Goal: Task Accomplishment & Management: Manage account settings

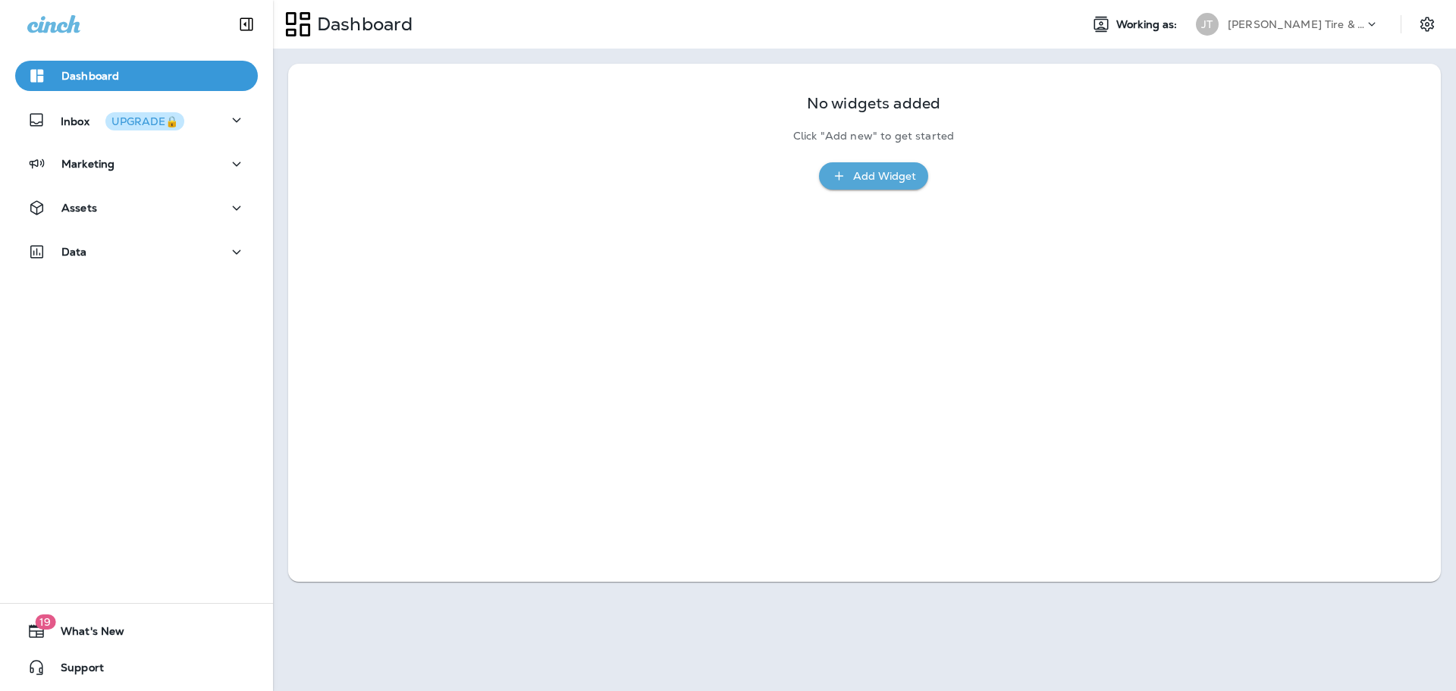
click at [1289, 34] on div "[PERSON_NAME] Tire & Auto" at bounding box center [1296, 24] width 137 height 23
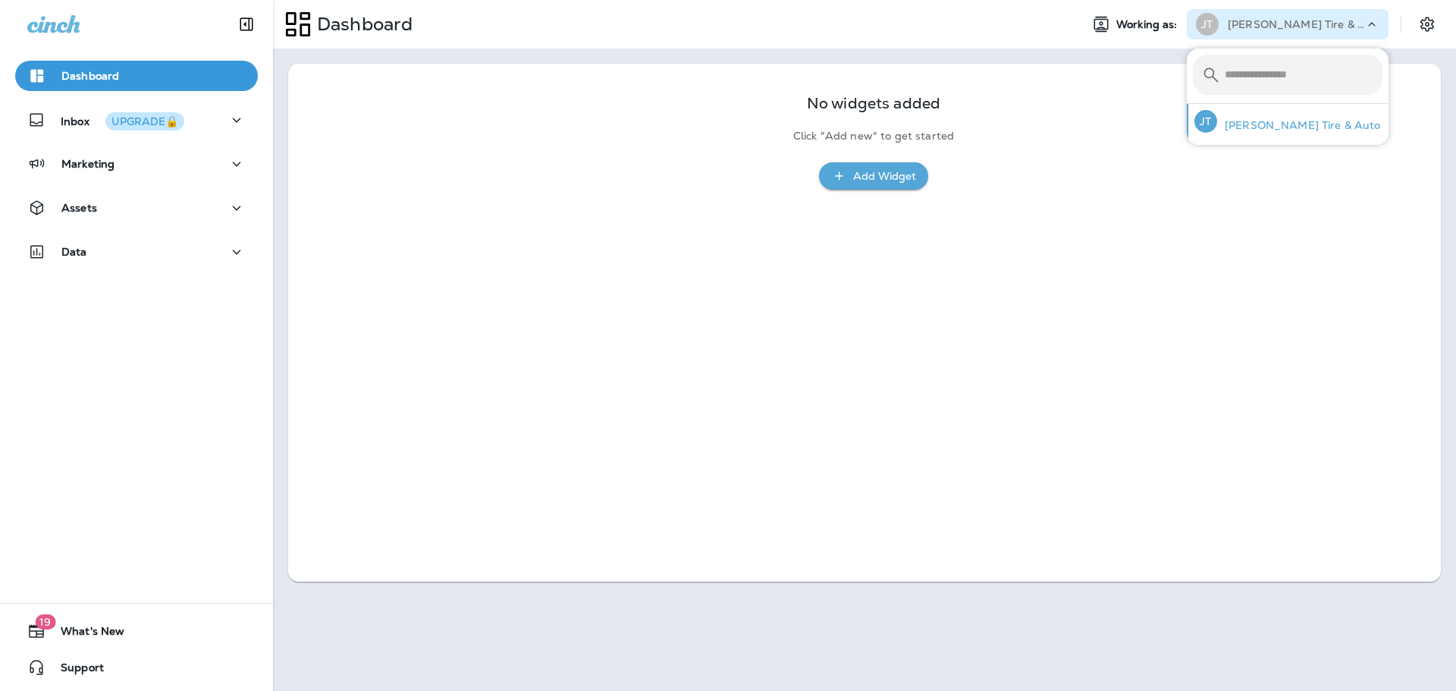
click at [1261, 127] on p "[PERSON_NAME] Tire & Auto" at bounding box center [1299, 125] width 164 height 12
click at [229, 127] on icon "button" at bounding box center [237, 120] width 18 height 19
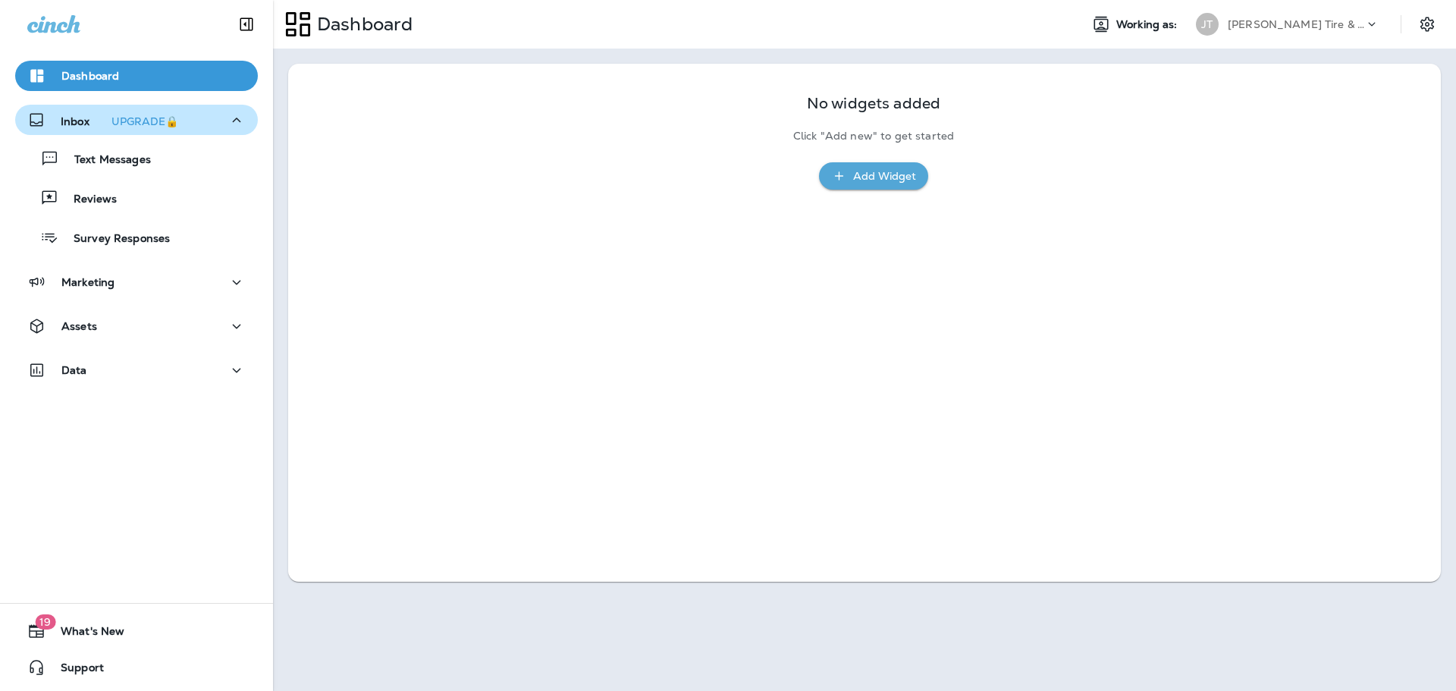
click at [228, 124] on icon "button" at bounding box center [237, 120] width 18 height 19
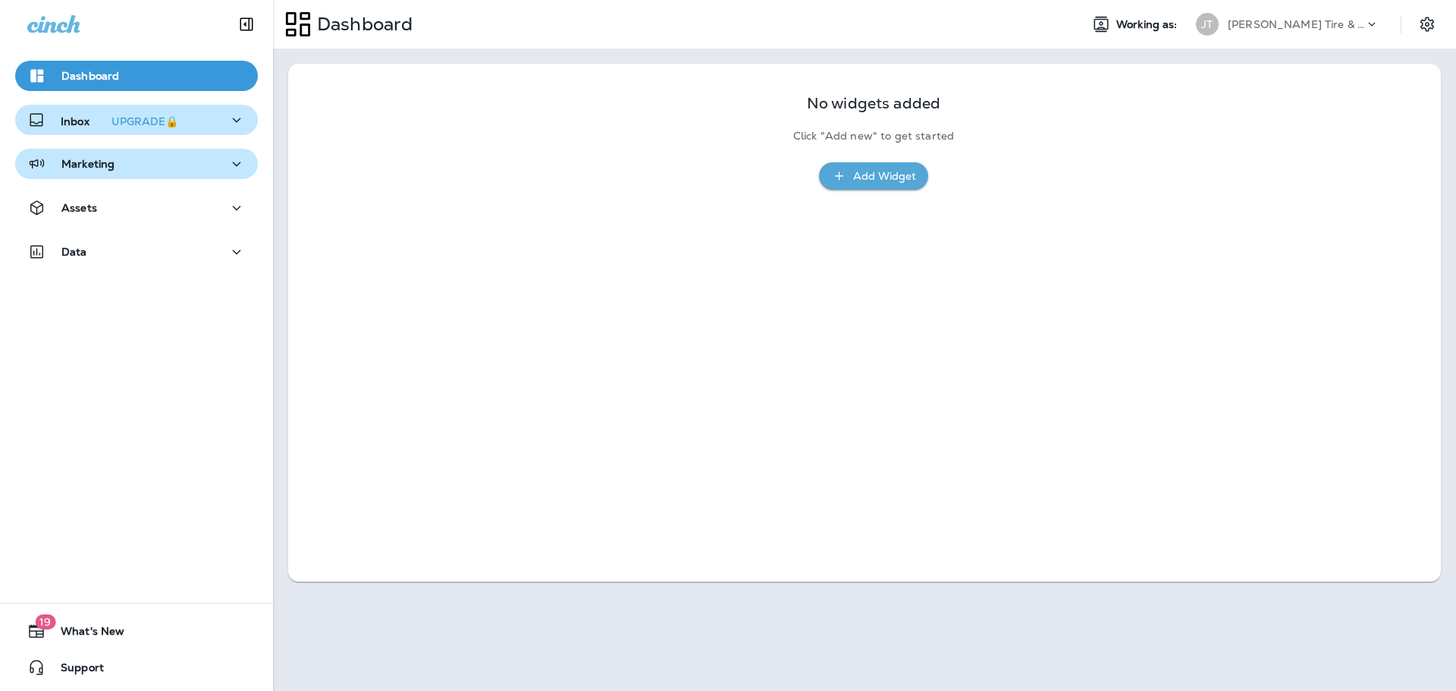
click at [194, 167] on div "Marketing" at bounding box center [136, 164] width 218 height 19
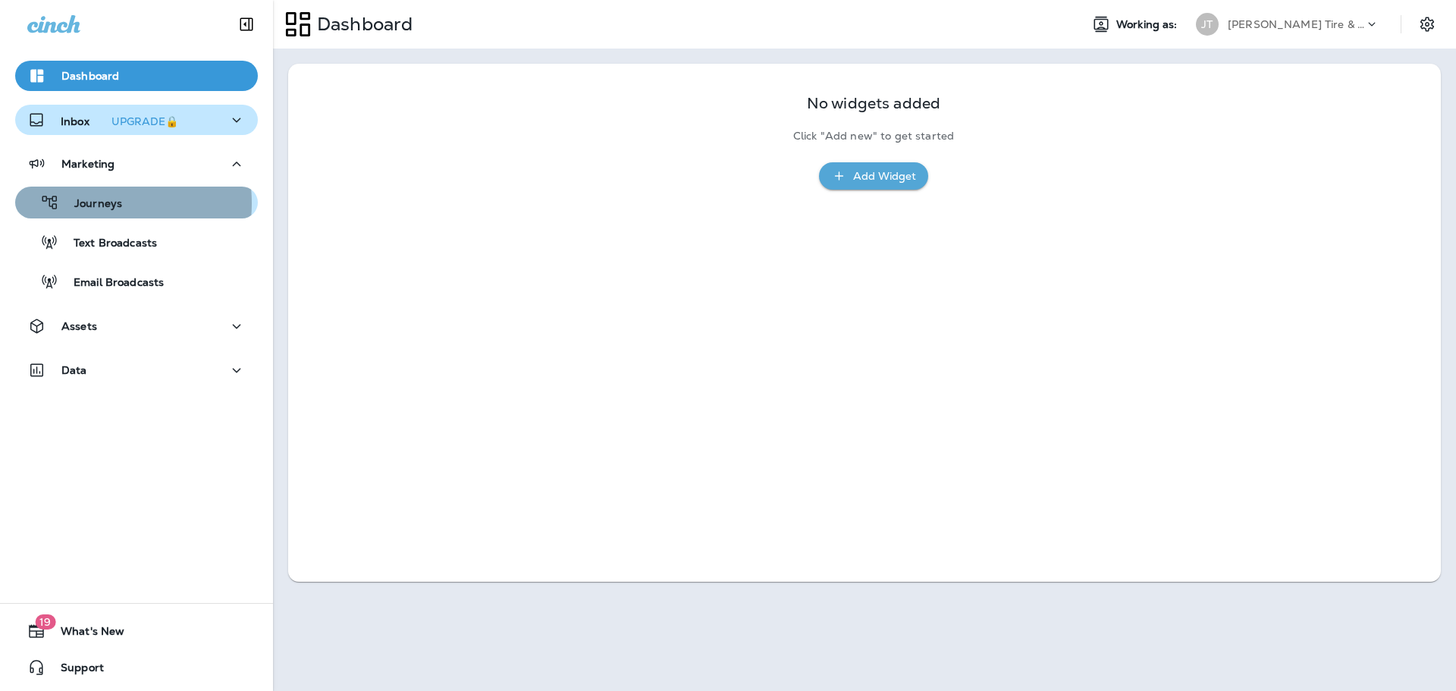
click at [86, 203] on p "Journeys" at bounding box center [90, 204] width 63 height 14
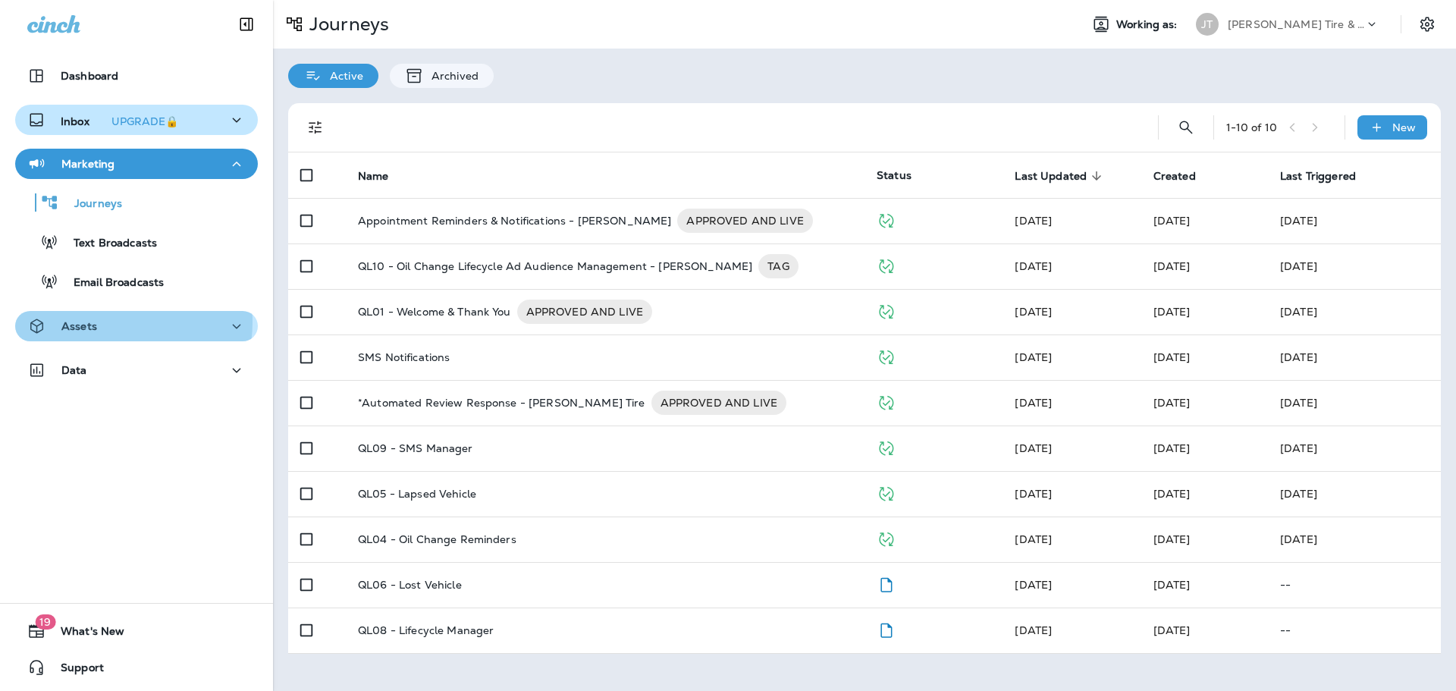
click at [100, 322] on div "Assets" at bounding box center [136, 326] width 218 height 19
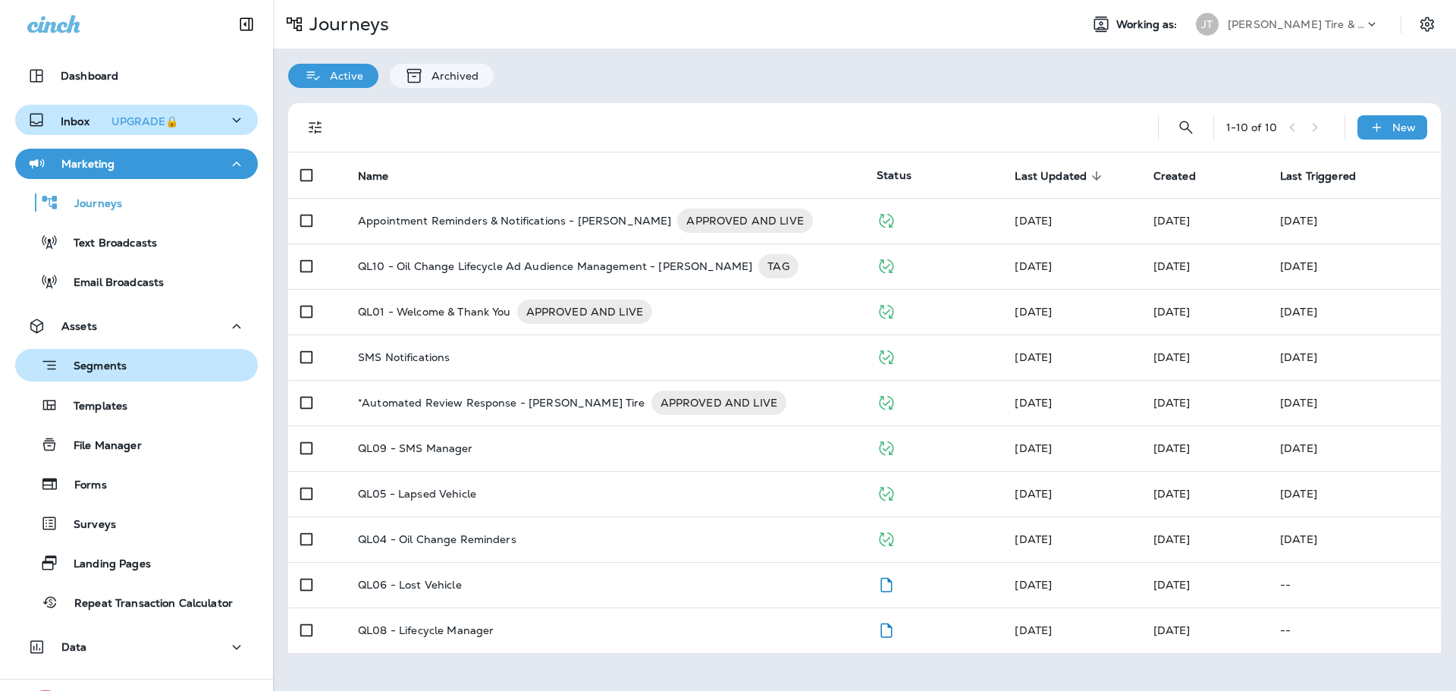
click at [92, 367] on p "Segments" at bounding box center [92, 366] width 68 height 15
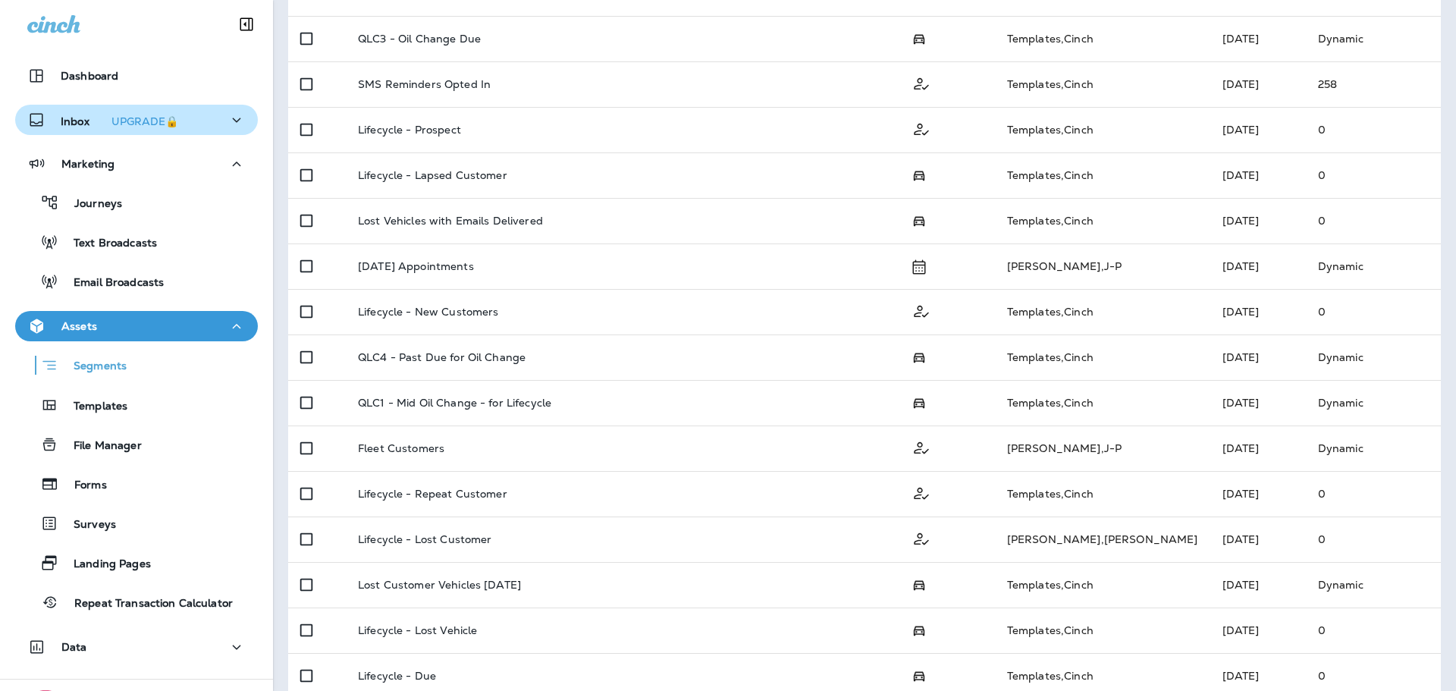
scroll to position [433, 0]
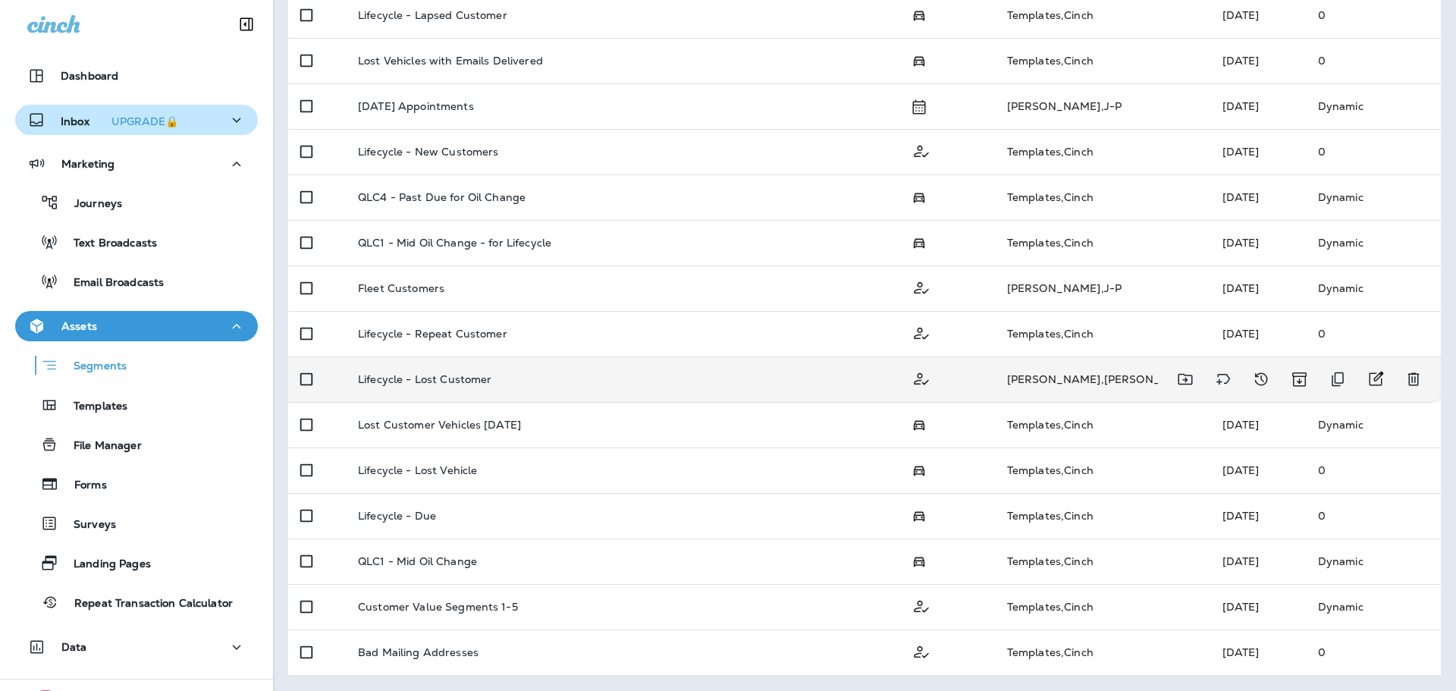
click at [424, 382] on p "Lifecycle - Lost Customer" at bounding box center [425, 379] width 134 height 12
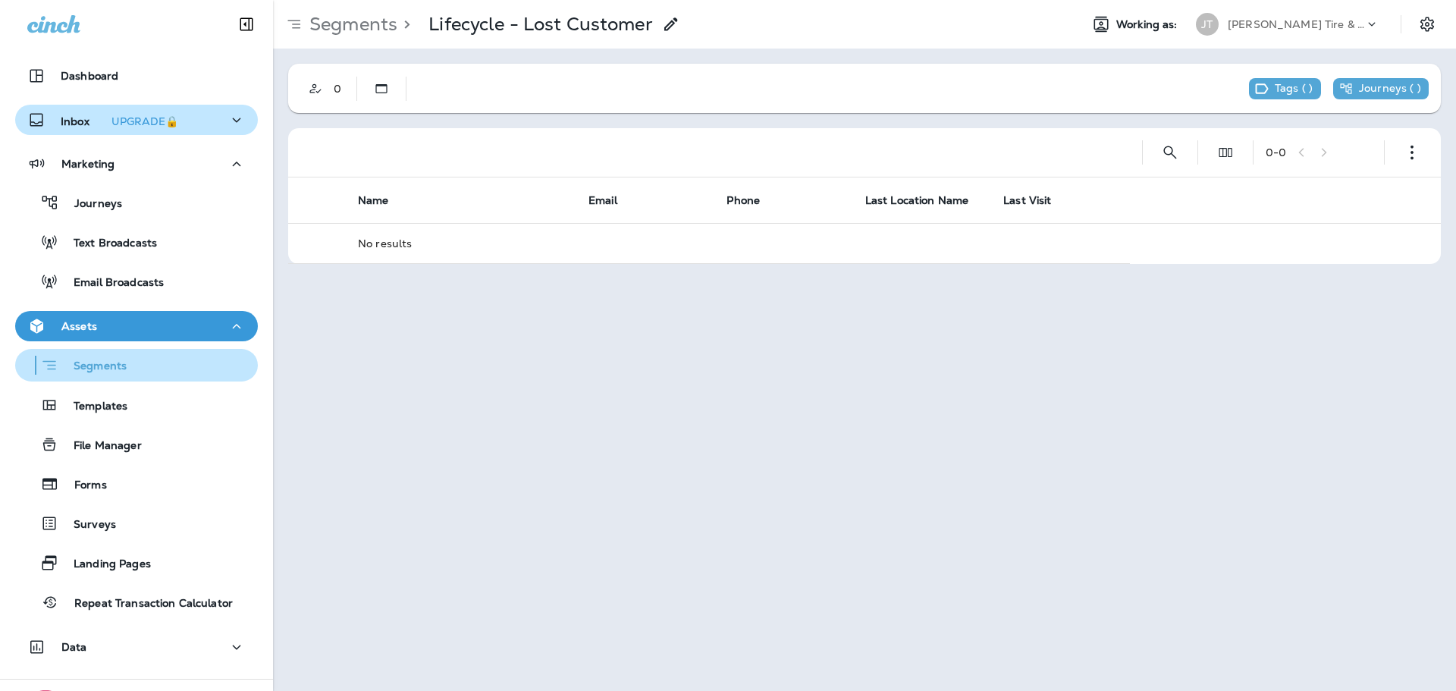
click at [89, 371] on p "Segments" at bounding box center [92, 366] width 68 height 15
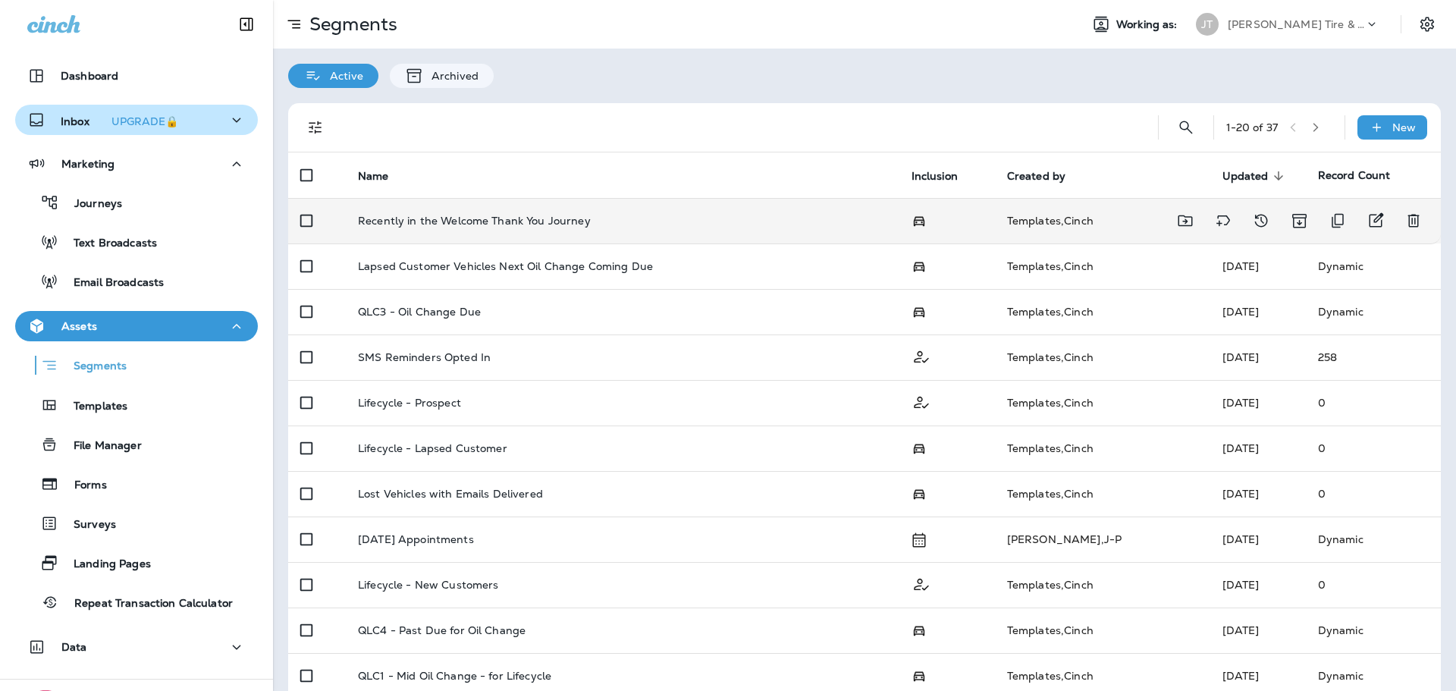
click at [419, 215] on p "Recently in the Welcome Thank You Journey" at bounding box center [474, 221] width 233 height 12
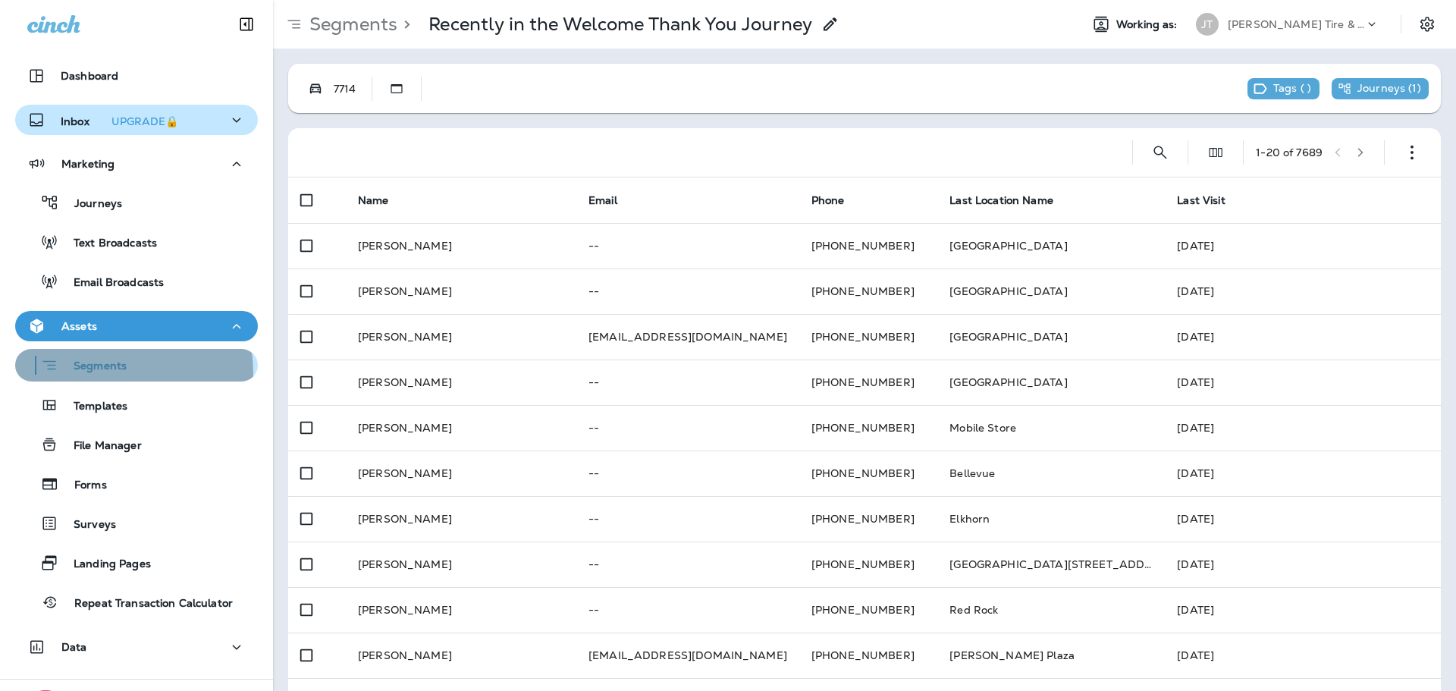
click at [101, 373] on p "Segments" at bounding box center [92, 366] width 68 height 15
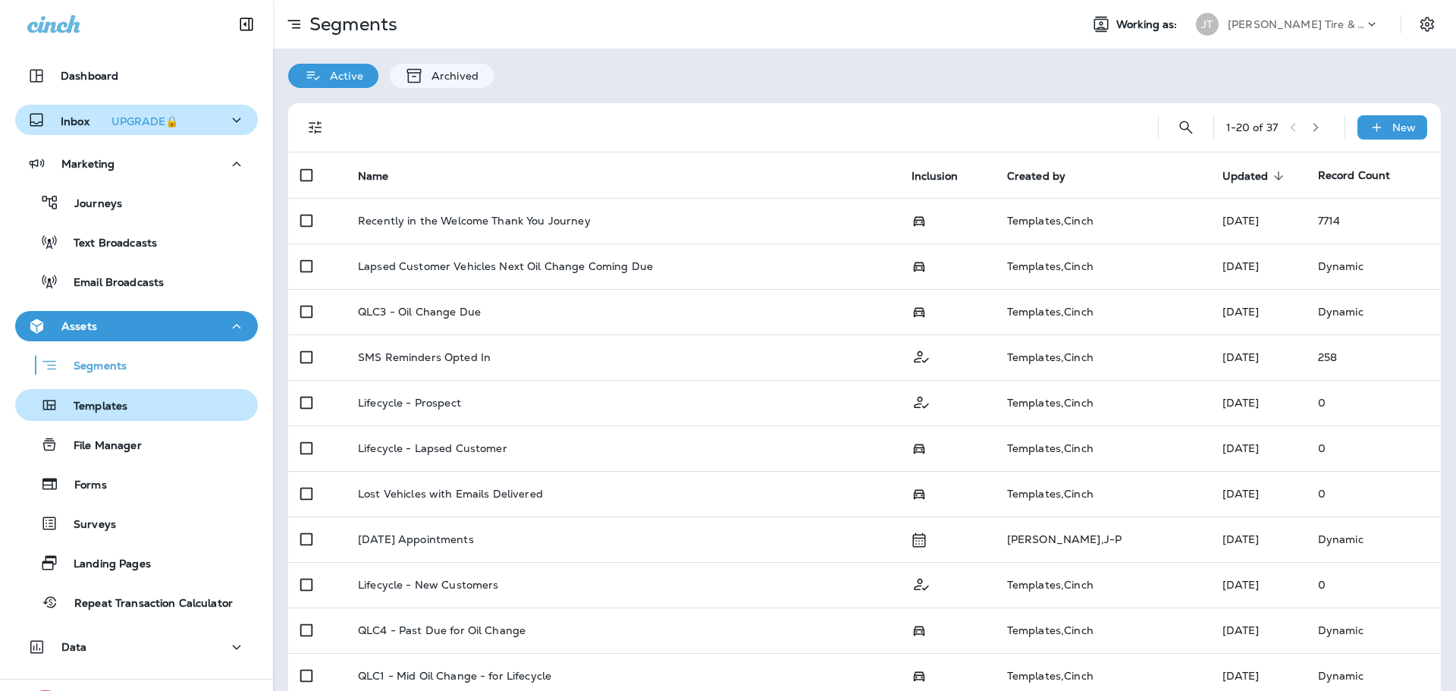
click at [96, 406] on p "Templates" at bounding box center [92, 407] width 69 height 14
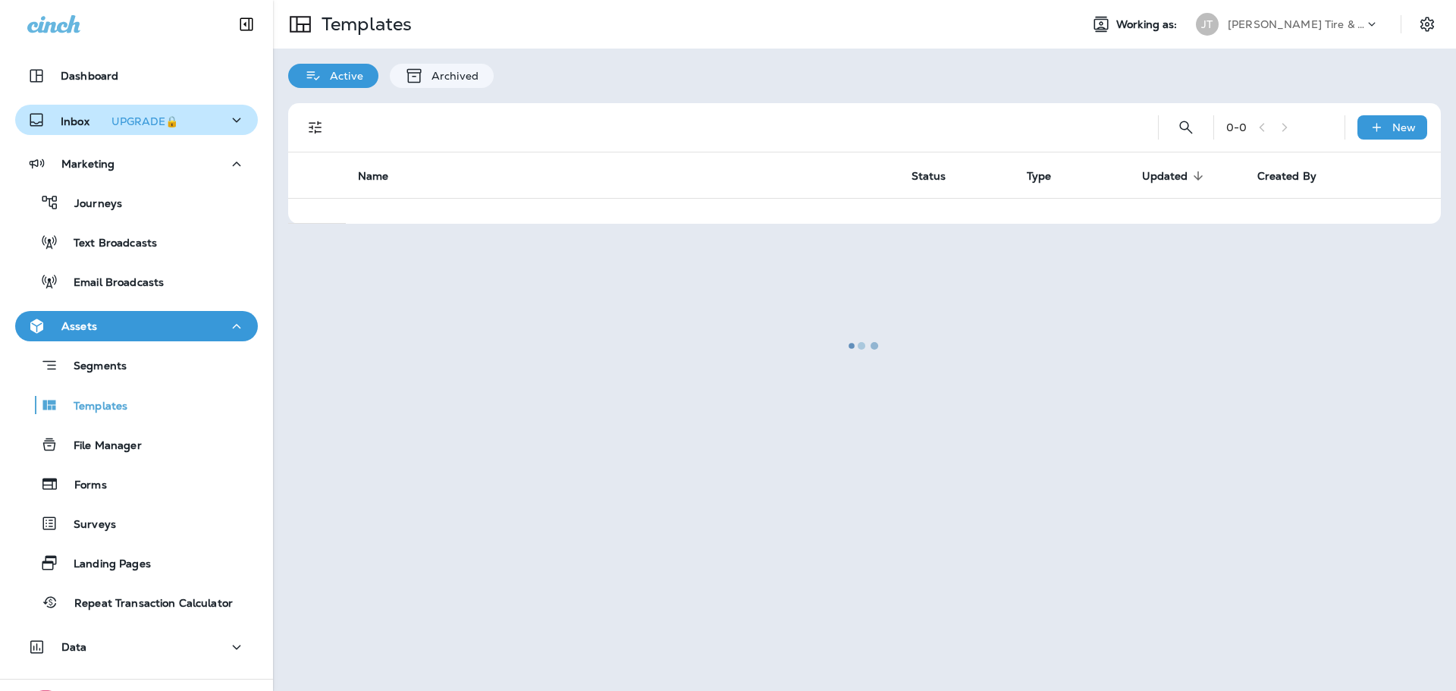
click at [93, 328] on p "Assets" at bounding box center [79, 326] width 36 height 12
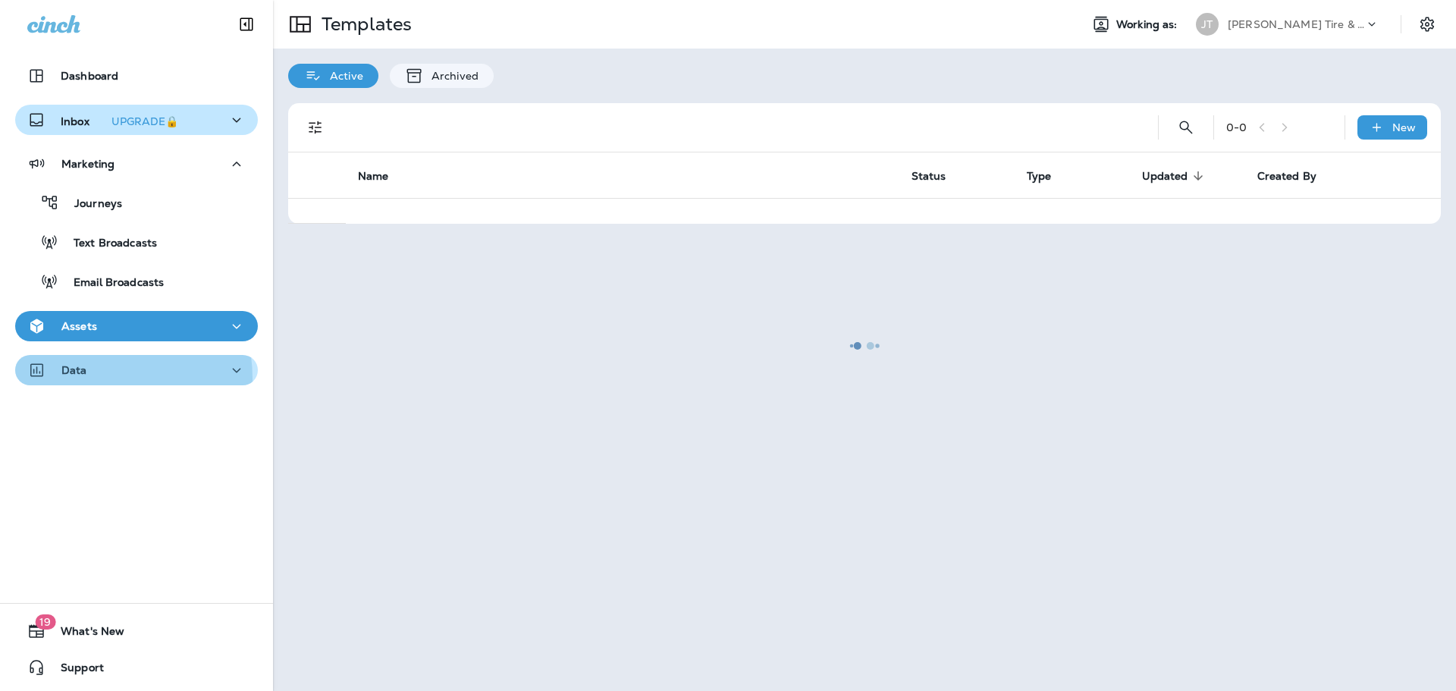
click at [87, 378] on div "Data" at bounding box center [136, 370] width 218 height 19
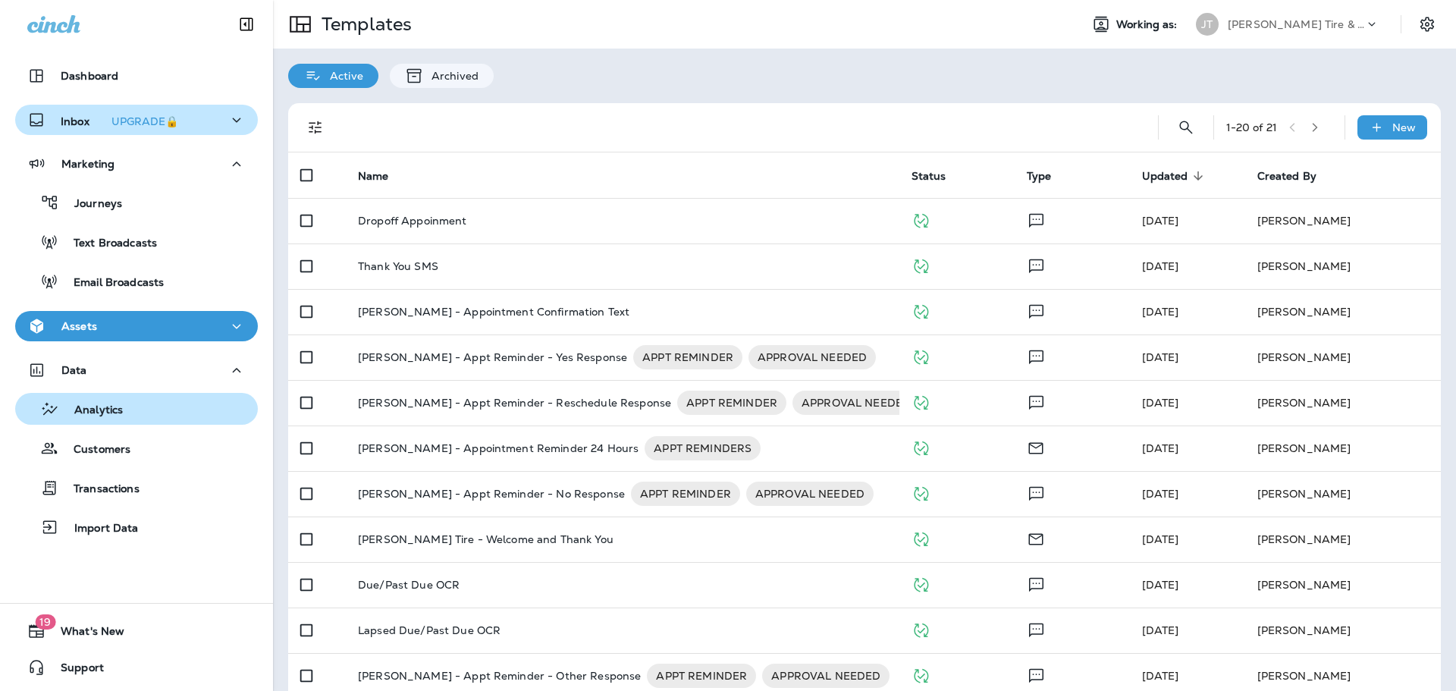
click at [88, 407] on p "Analytics" at bounding box center [91, 410] width 64 height 14
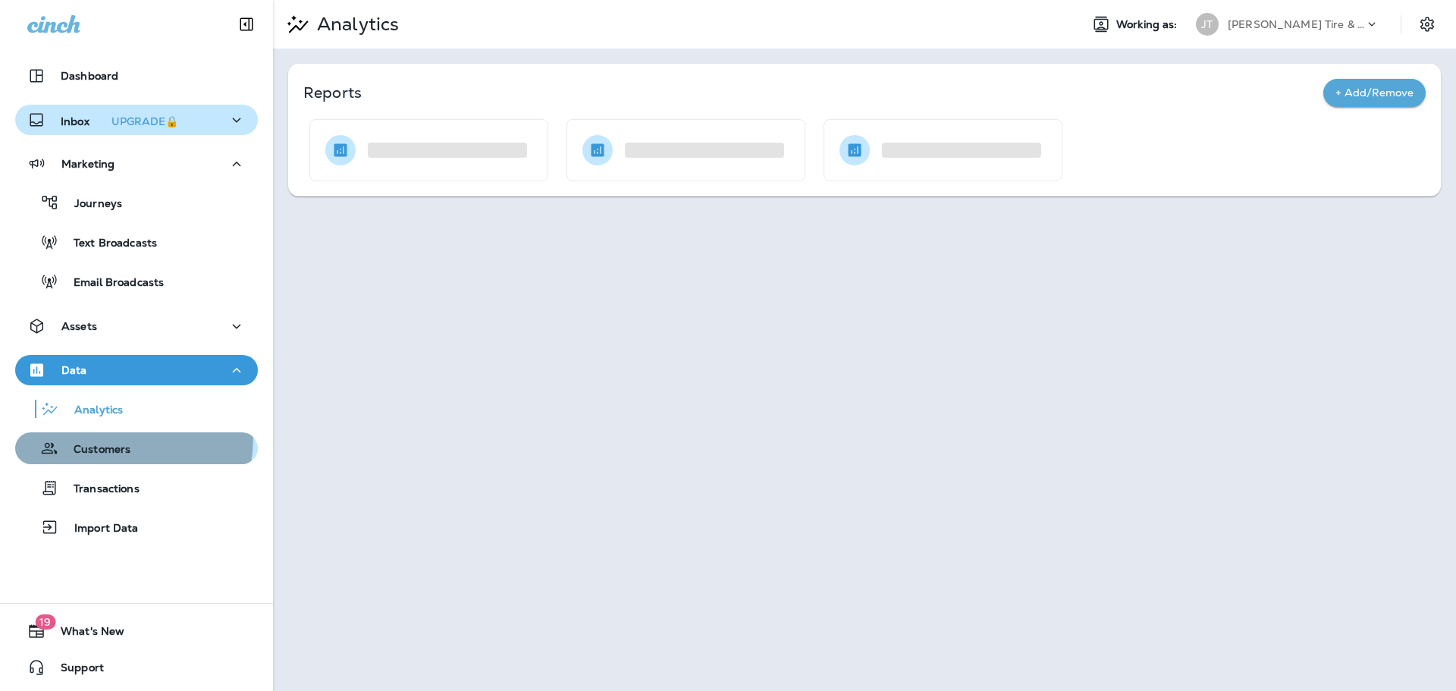
click at [98, 437] on div "Customers" at bounding box center [75, 448] width 109 height 23
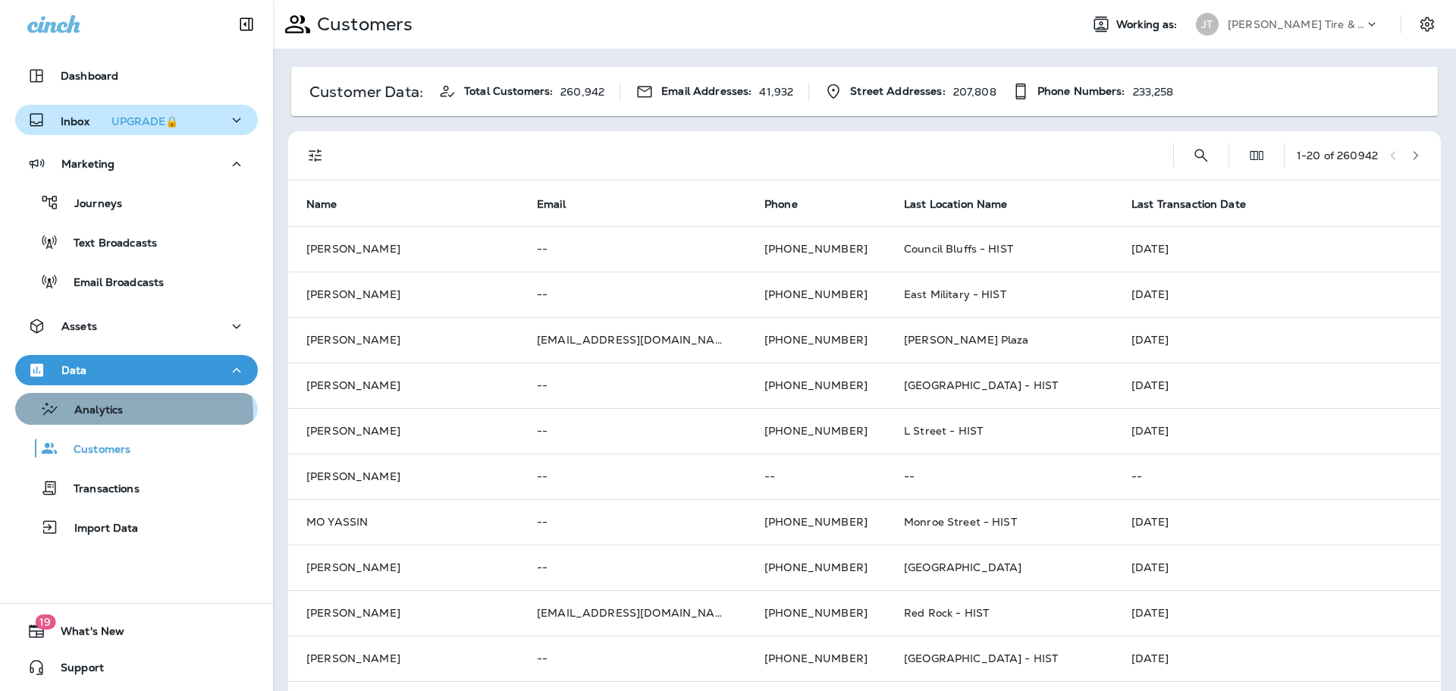
click at [117, 415] on p "Analytics" at bounding box center [91, 410] width 64 height 14
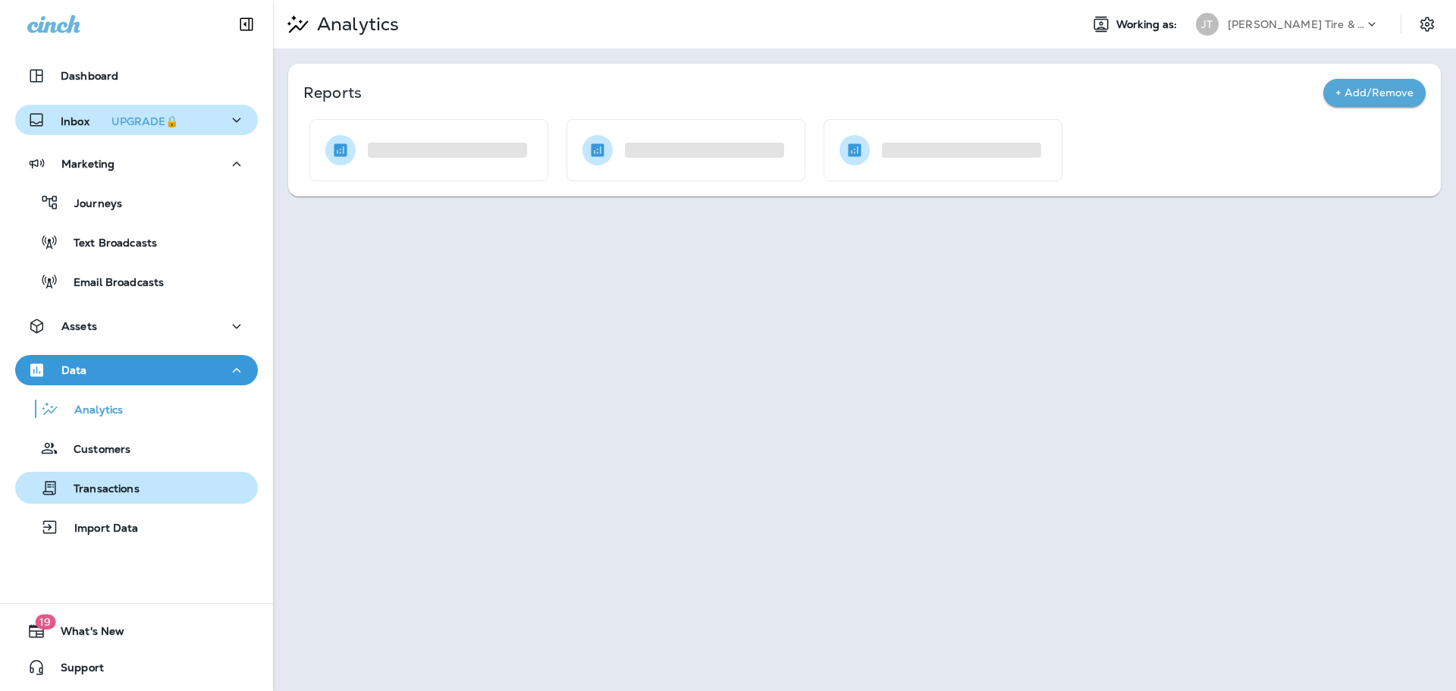
click at [111, 485] on p "Transactions" at bounding box center [98, 489] width 81 height 14
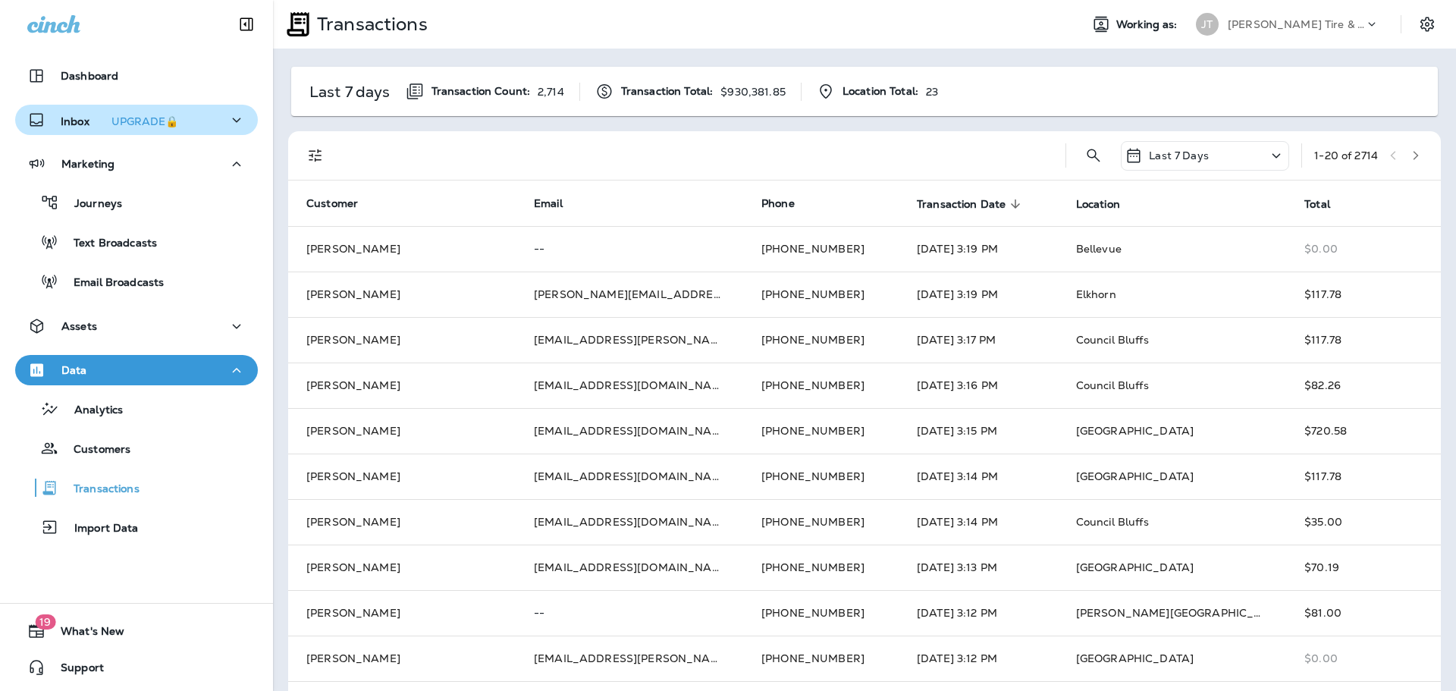
click at [124, 369] on div "Data" at bounding box center [136, 370] width 218 height 19
click at [105, 366] on div "Data" at bounding box center [136, 370] width 218 height 19
click at [99, 415] on p "Analytics" at bounding box center [91, 410] width 64 height 14
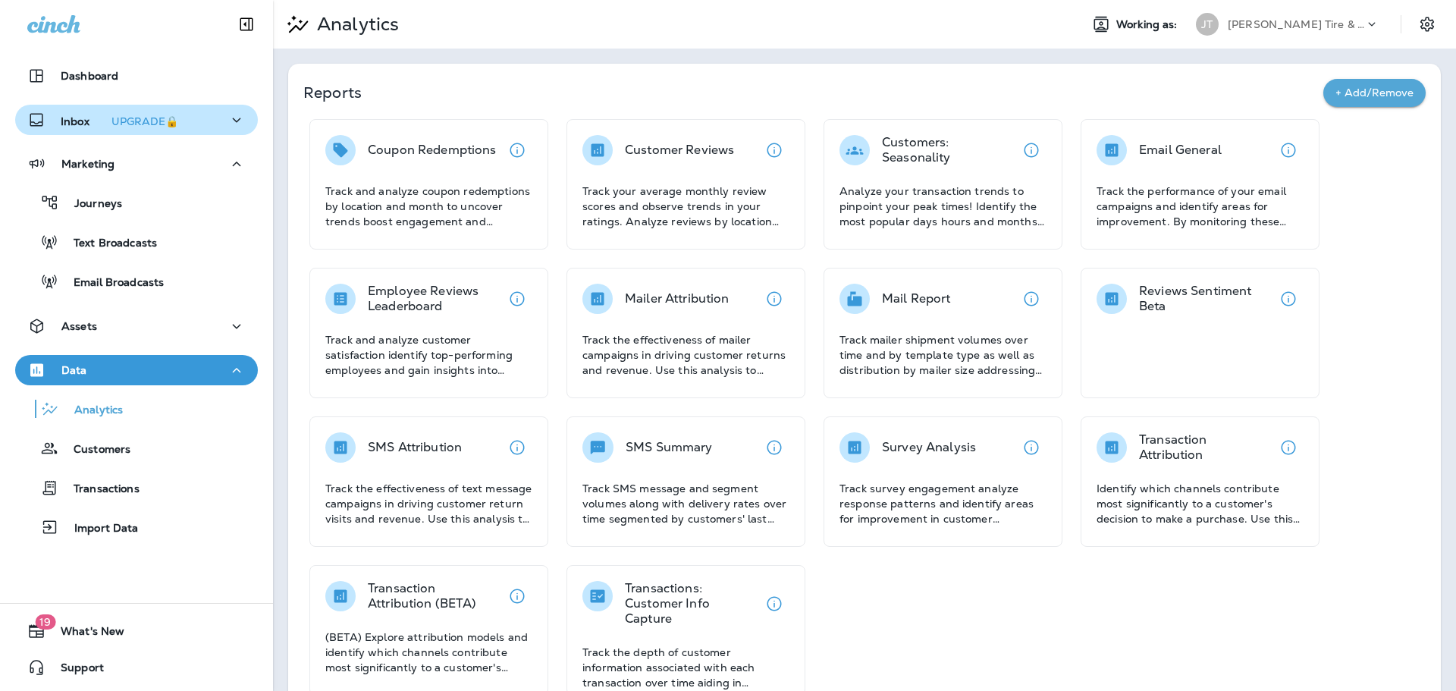
scroll to position [35, 0]
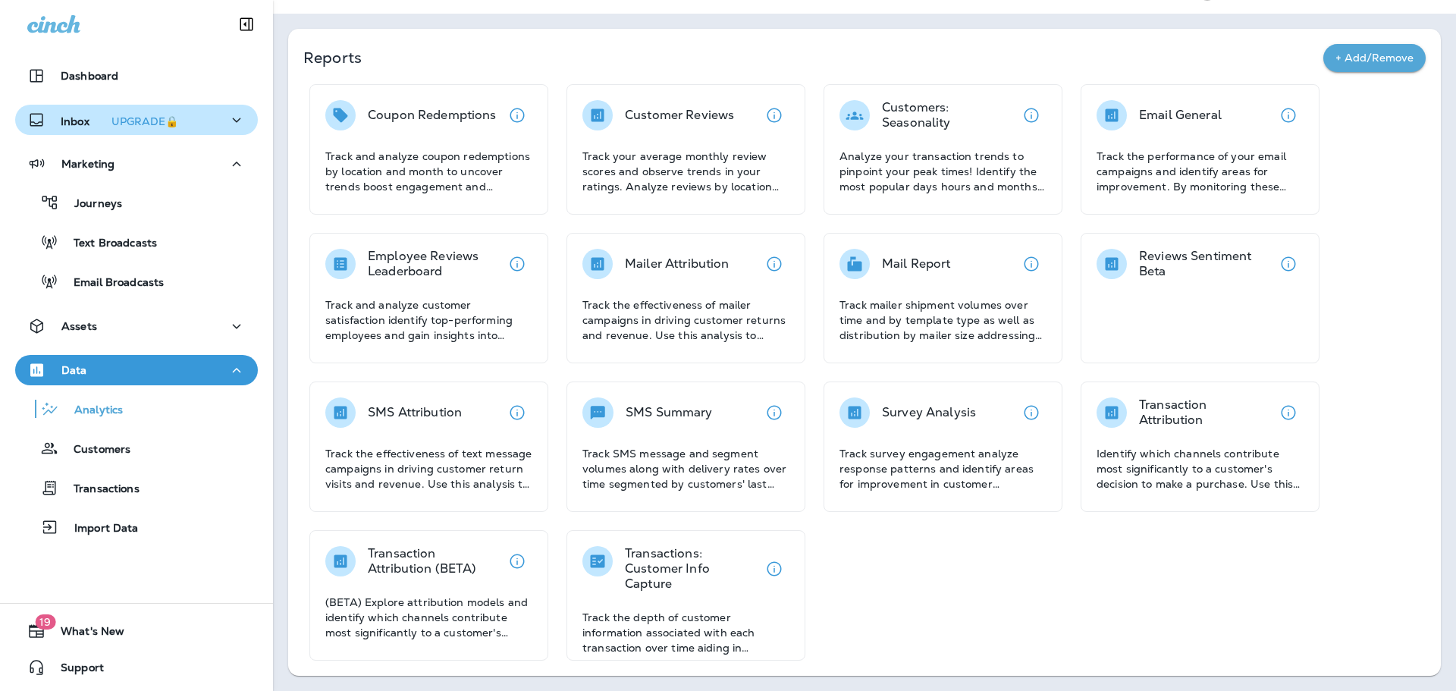
click at [985, 587] on div "Coupon Redemptions Track and analyze coupon redemptions by location and month t…" at bounding box center [864, 372] width 1122 height 576
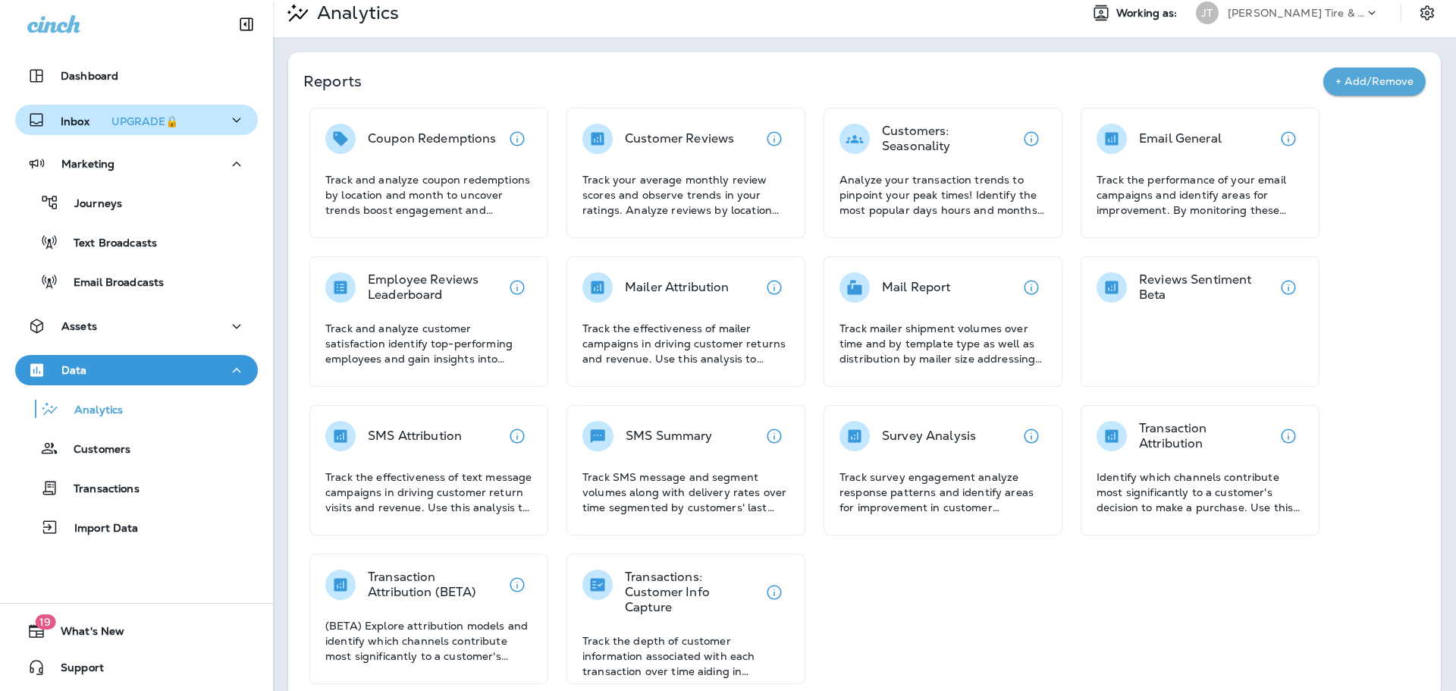
scroll to position [0, 0]
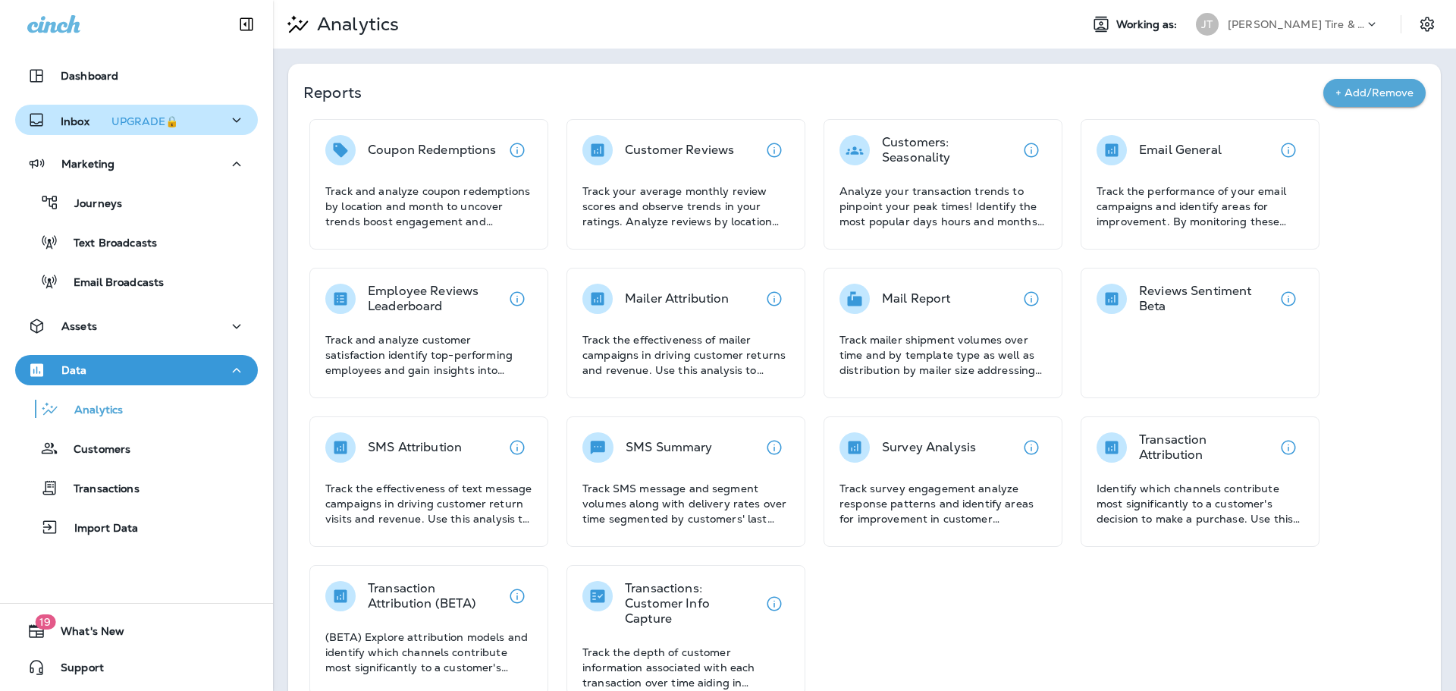
click at [1228, 20] on p "[PERSON_NAME] Tire & Auto" at bounding box center [1296, 24] width 137 height 12
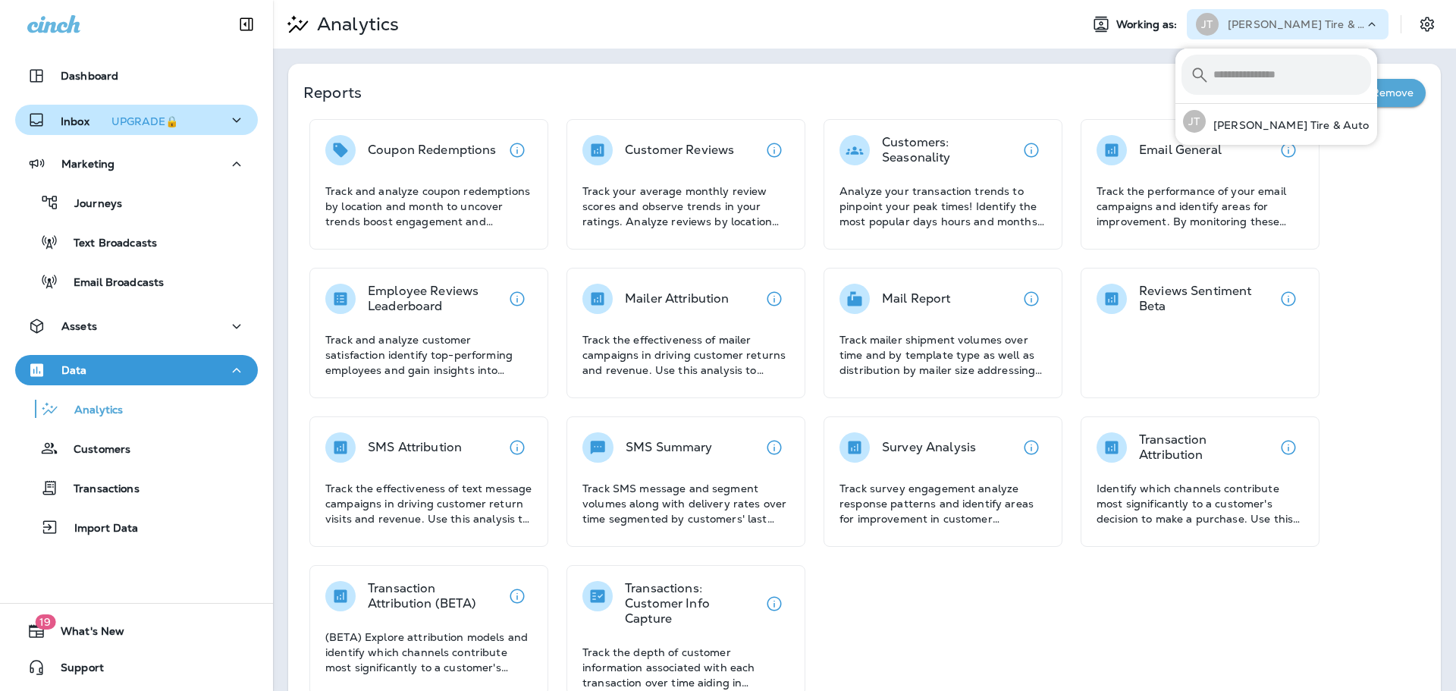
click at [1228, 20] on p "[PERSON_NAME] Tire & Auto" at bounding box center [1296, 24] width 137 height 12
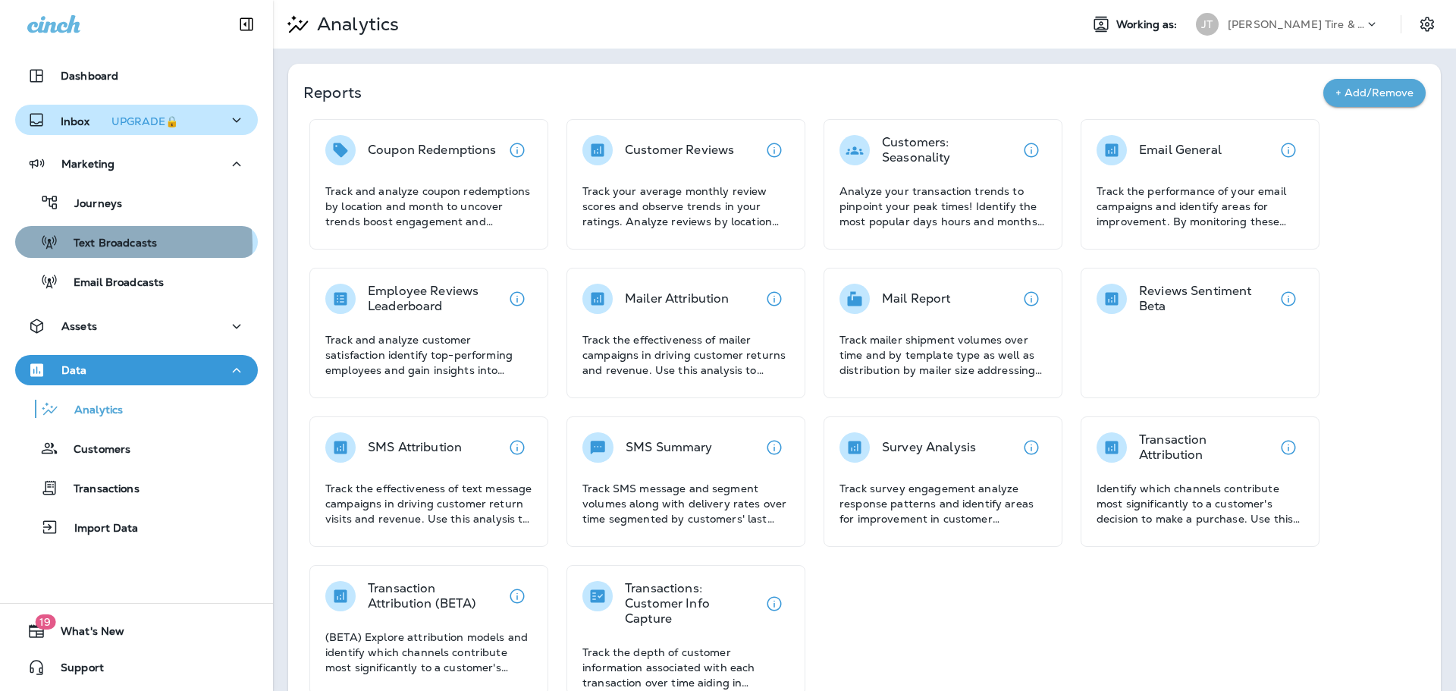
click at [103, 245] on p "Text Broadcasts" at bounding box center [107, 244] width 99 height 14
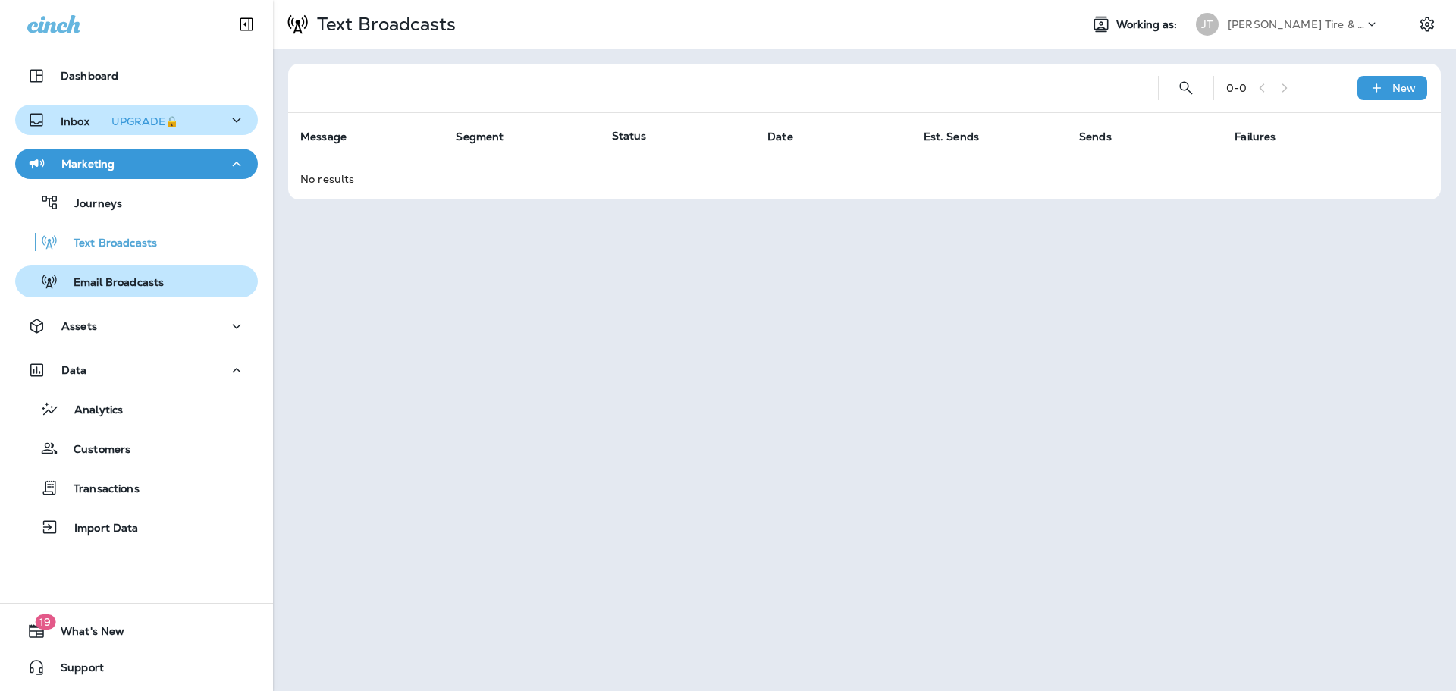
click at [108, 282] on p "Email Broadcasts" at bounding box center [110, 283] width 105 height 14
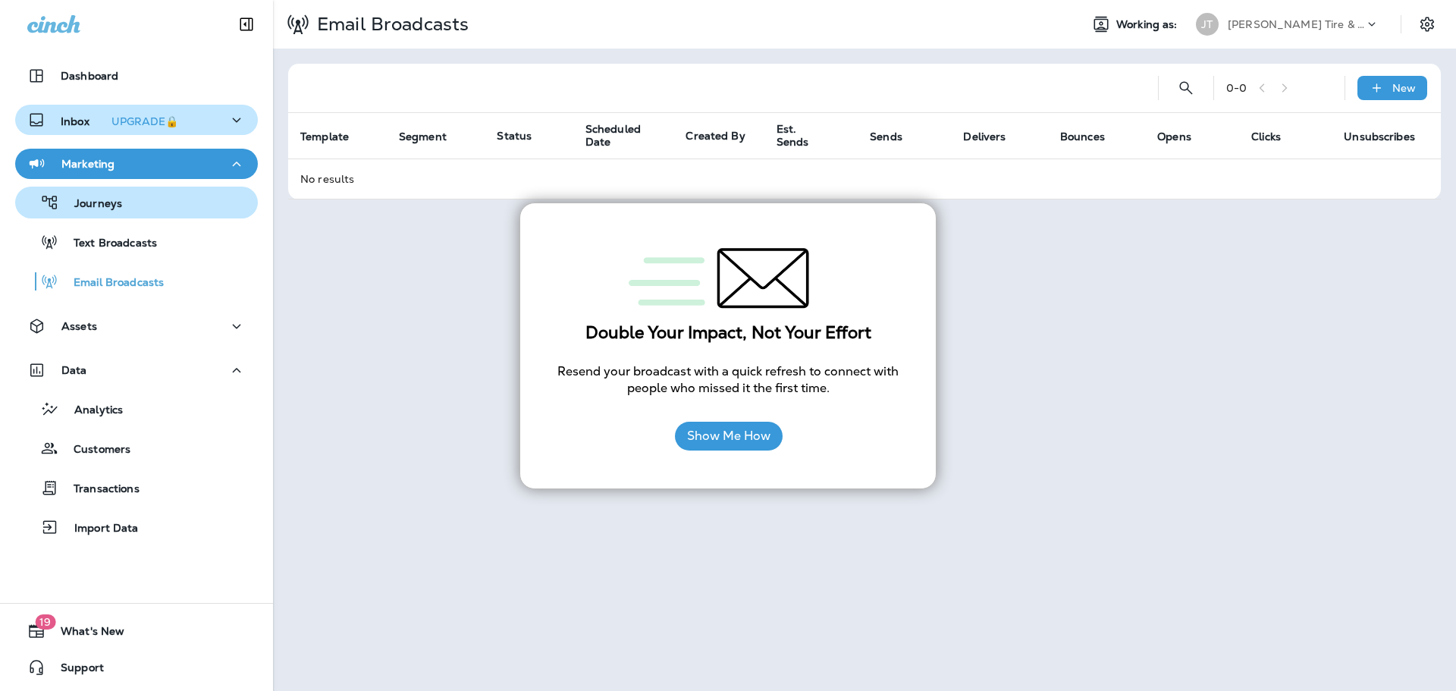
click at [93, 197] on p "Journeys" at bounding box center [90, 204] width 63 height 14
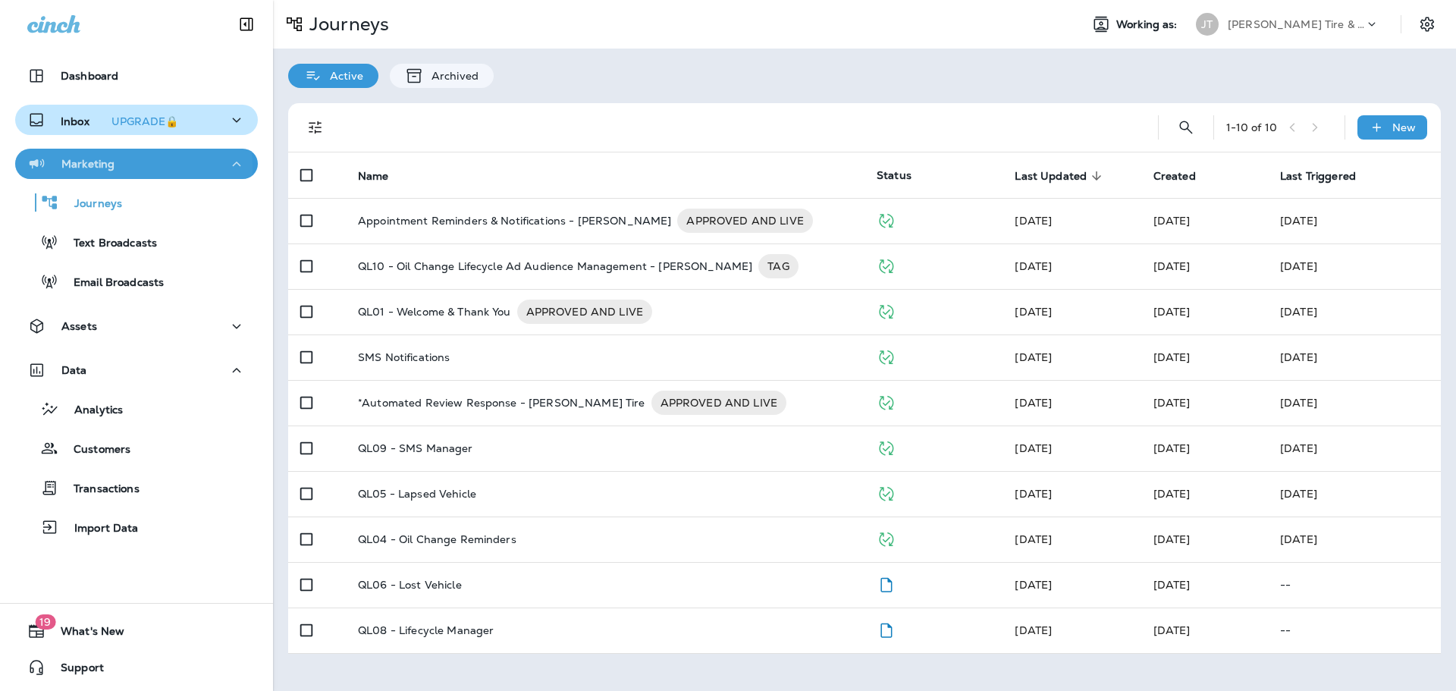
click at [83, 168] on p "Marketing" at bounding box center [87, 164] width 53 height 12
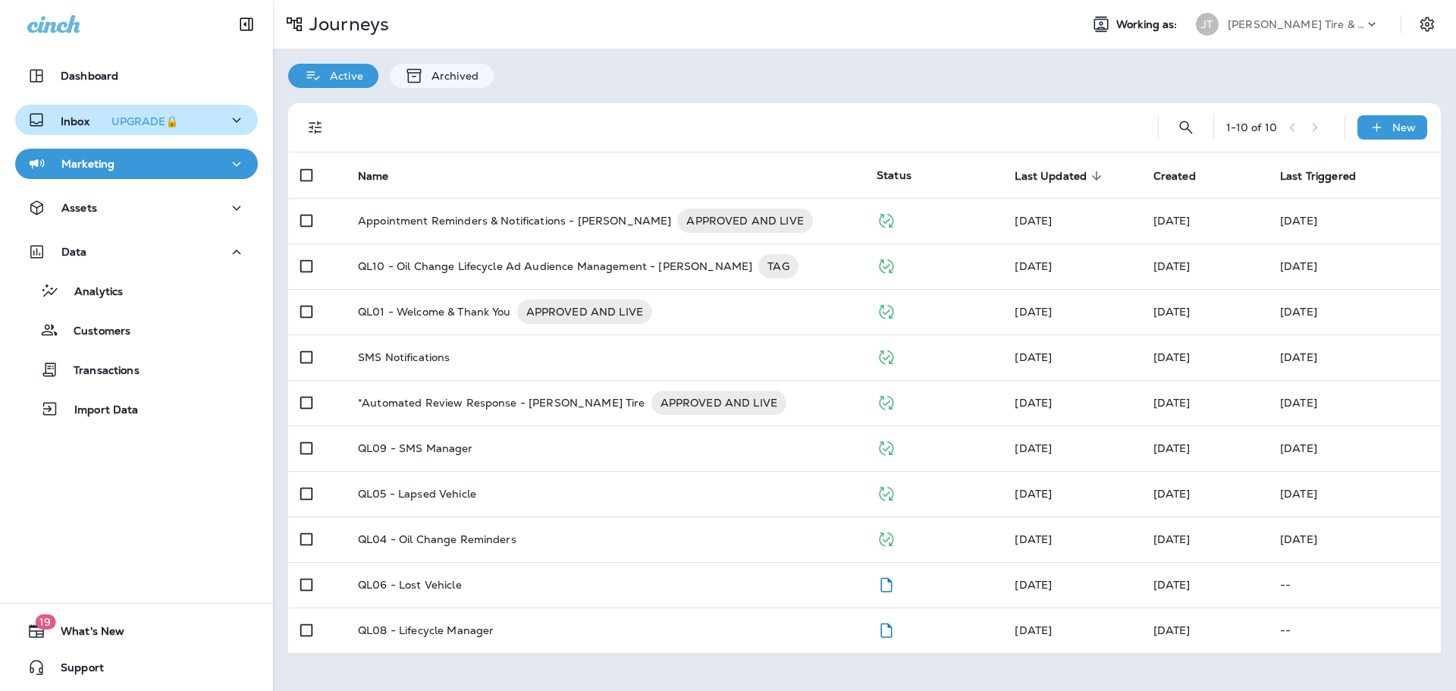
click at [71, 115] on p "Inbox UPGRADE🔒" at bounding box center [123, 120] width 124 height 16
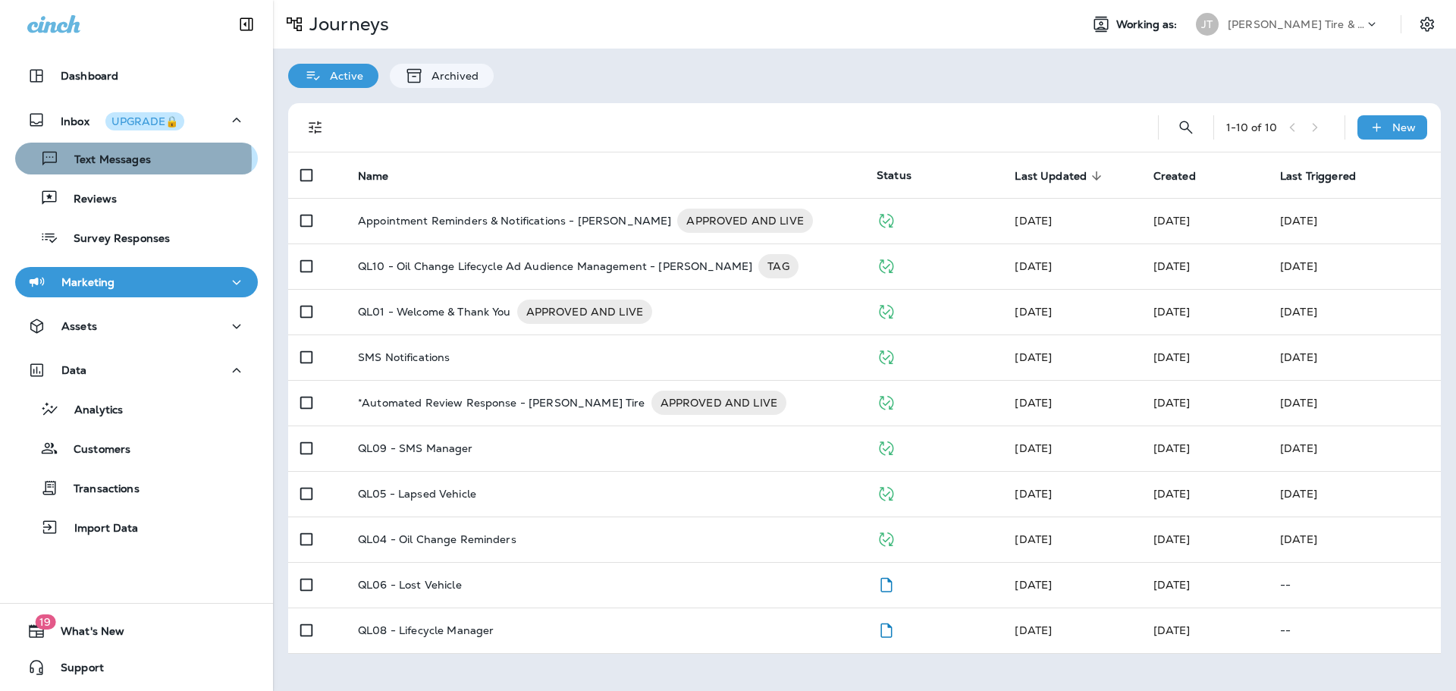
click at [81, 159] on p "Text Messages" at bounding box center [105, 160] width 92 height 14
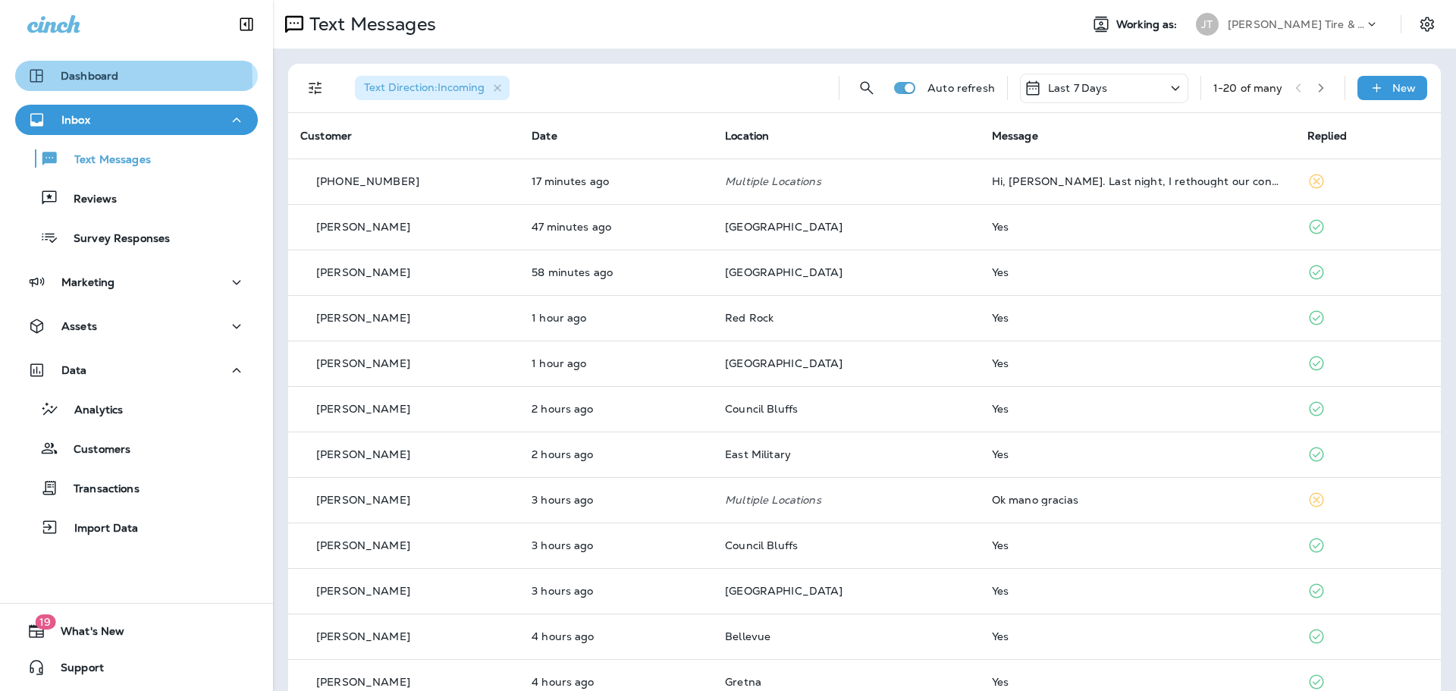
click at [67, 82] on p "Dashboard" at bounding box center [90, 76] width 58 height 12
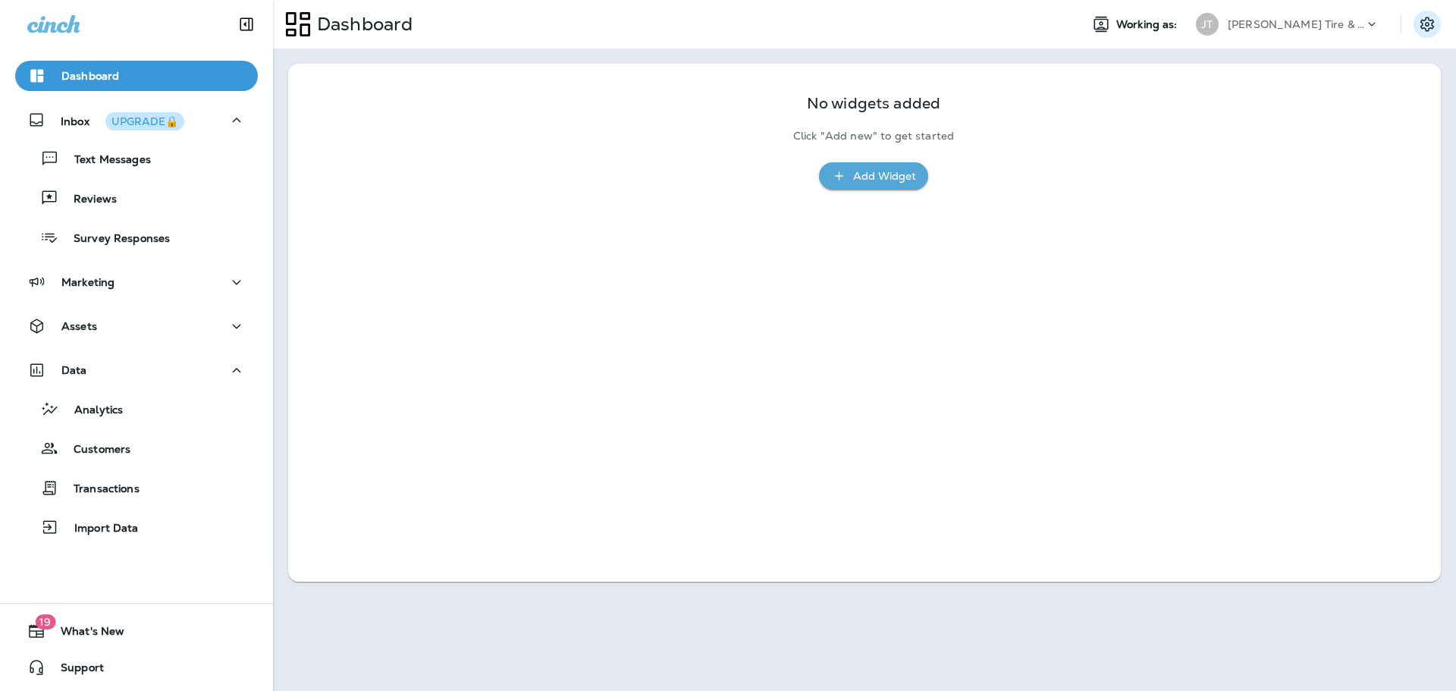
click at [1427, 23] on icon "Settings" at bounding box center [1428, 24] width 14 height 14
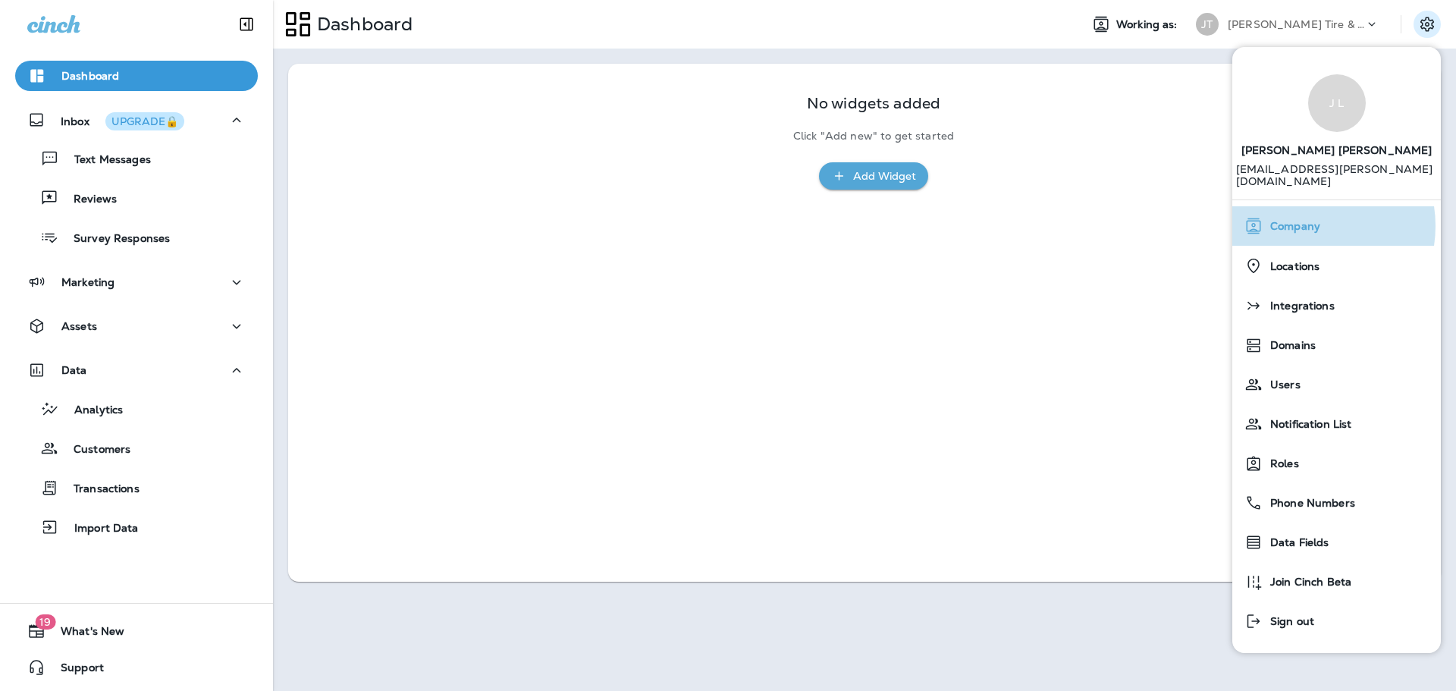
click at [1303, 220] on span "Company" at bounding box center [1292, 226] width 58 height 13
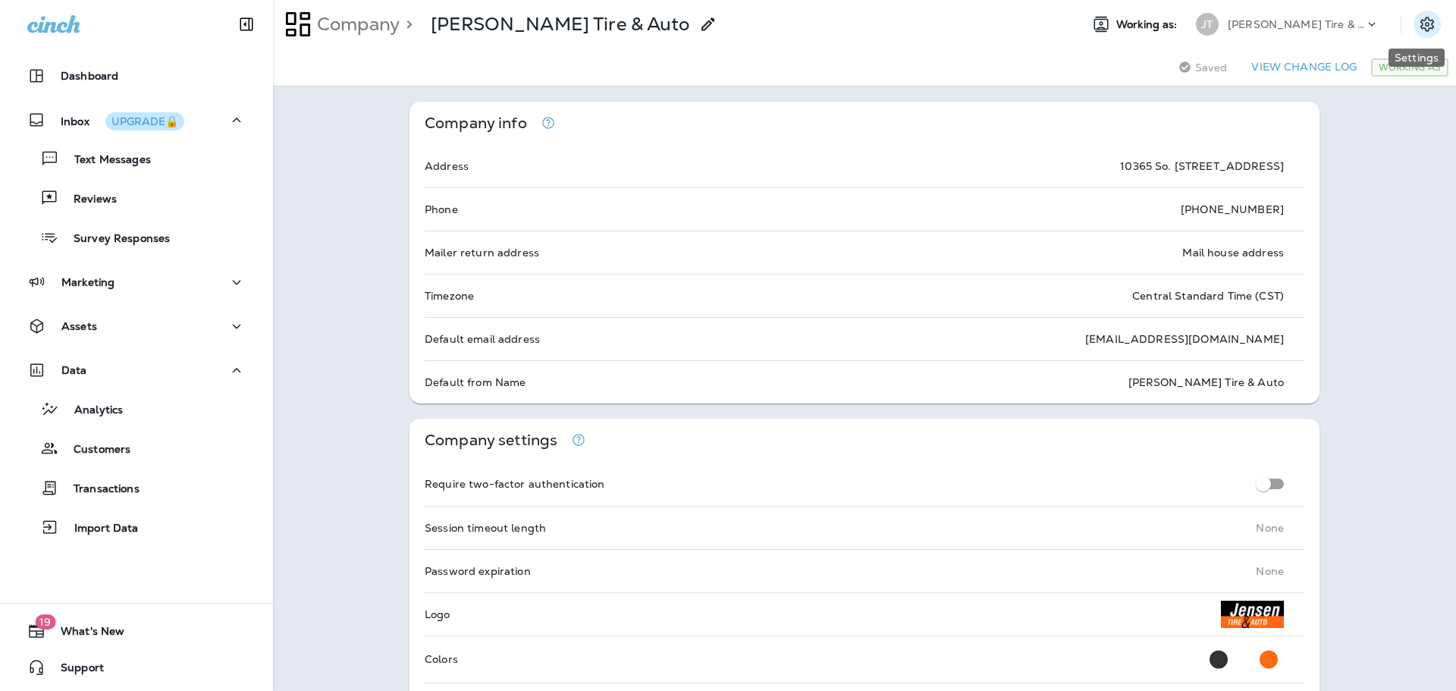
click at [1418, 31] on icon "Settings" at bounding box center [1427, 24] width 18 height 18
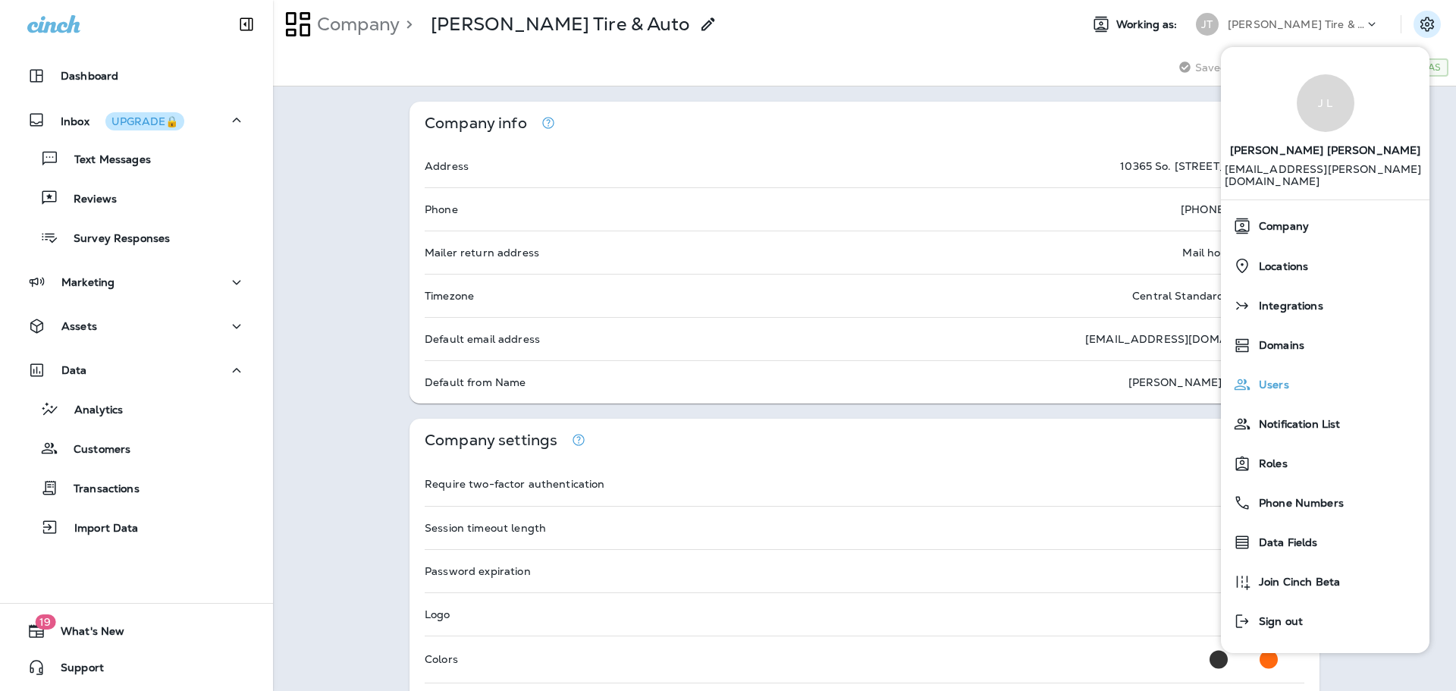
click at [1274, 378] on span "Users" at bounding box center [1270, 384] width 38 height 13
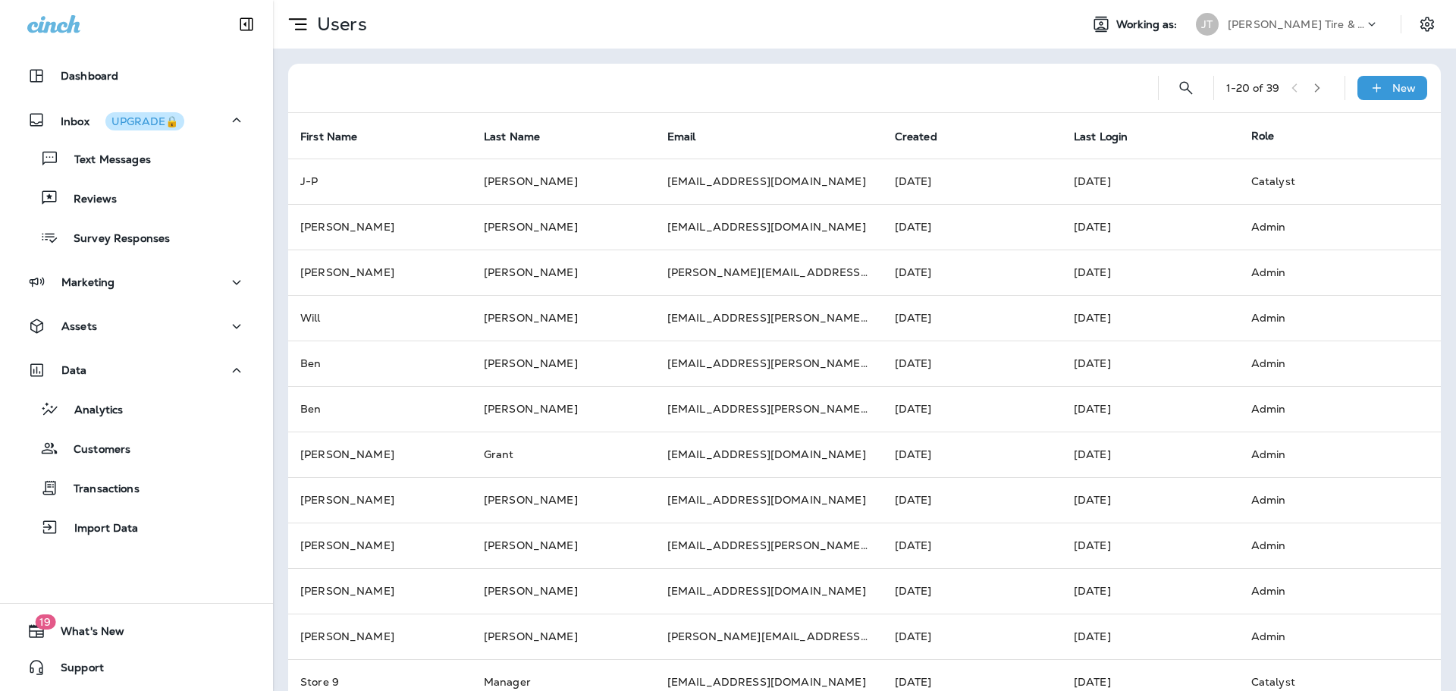
click at [1317, 89] on button "button" at bounding box center [1317, 88] width 23 height 23
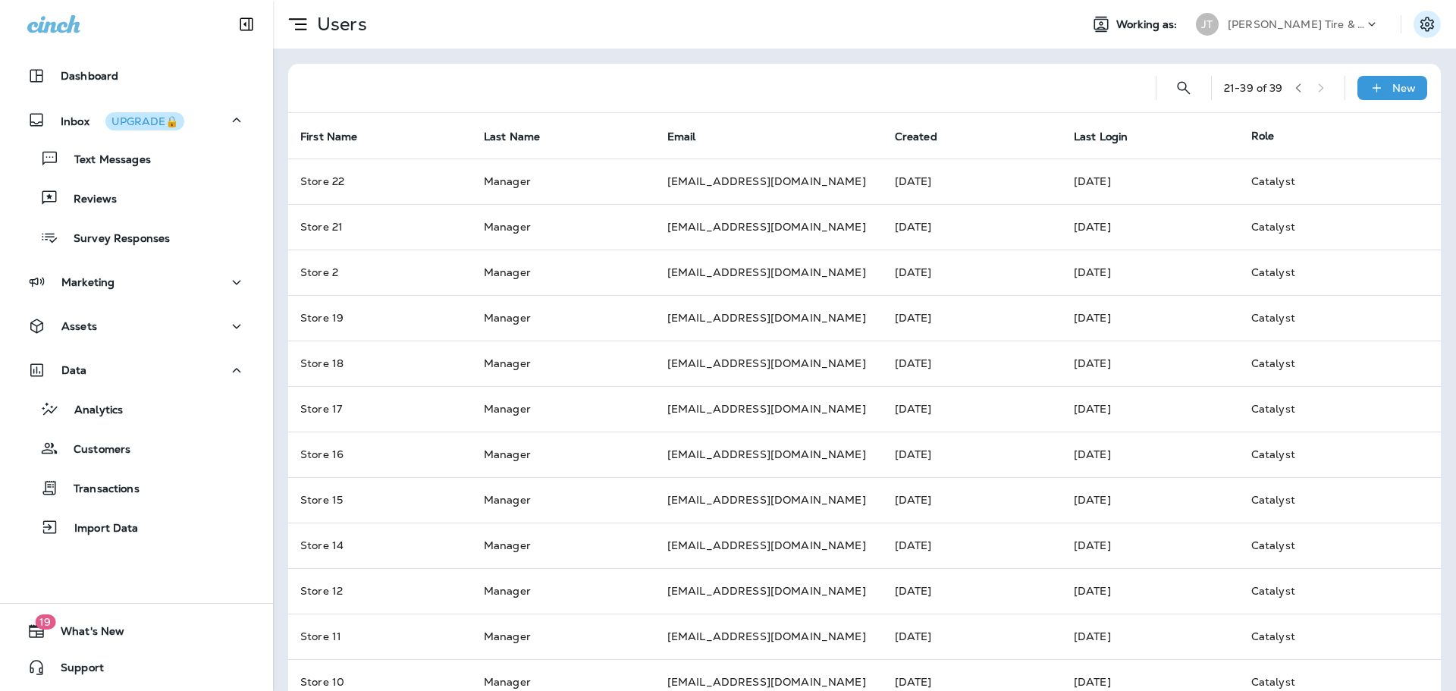
click at [1418, 26] on icon "Settings" at bounding box center [1427, 24] width 18 height 18
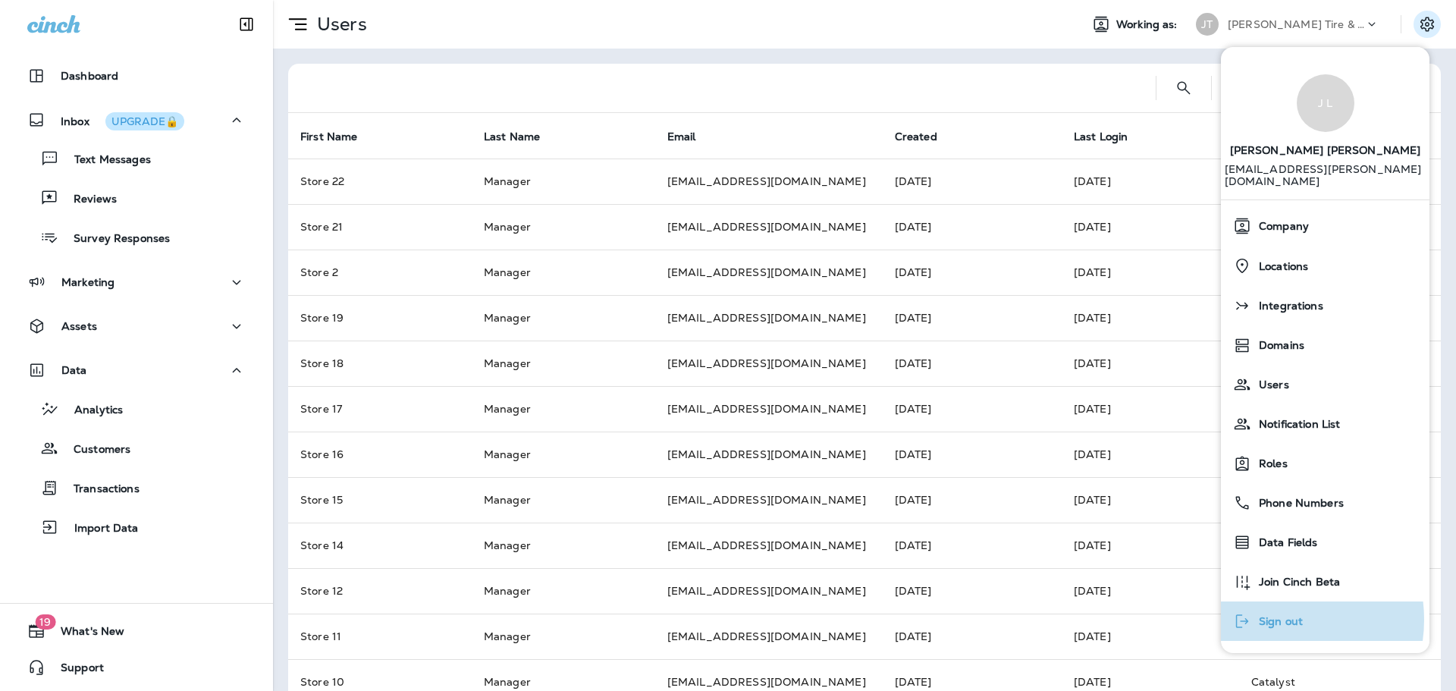
click at [1271, 615] on span "Sign out" at bounding box center [1277, 621] width 52 height 13
